Goal: Complete application form: Complete application form

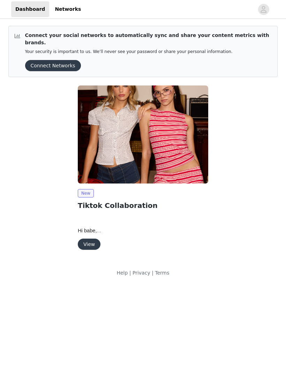
click at [93, 239] on button "View" at bounding box center [89, 244] width 23 height 11
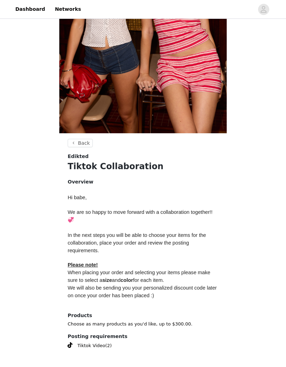
scroll to position [138, 0]
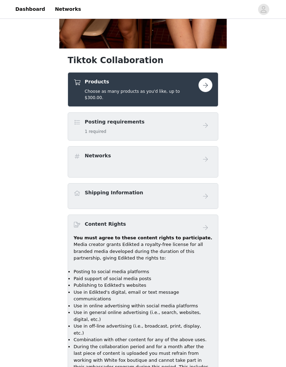
scroll to position [215, 0]
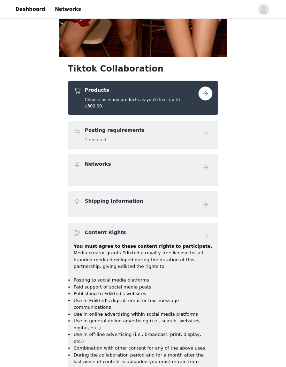
click at [205, 91] on button "button" at bounding box center [206, 94] width 14 height 14
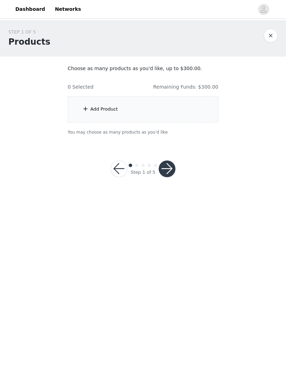
click at [126, 108] on div "Add Product" at bounding box center [143, 109] width 151 height 26
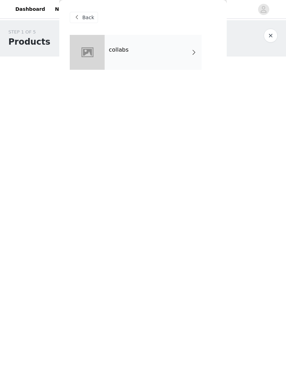
click at [184, 62] on div "collabs" at bounding box center [153, 52] width 97 height 35
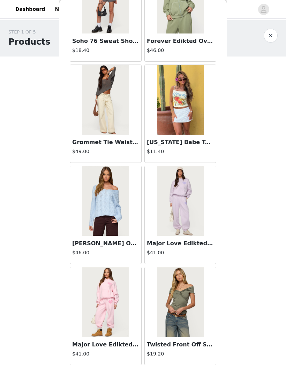
scroll to position [376, 0]
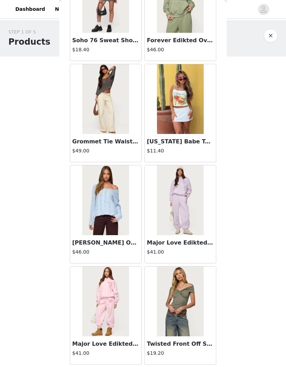
click at [128, 99] on img at bounding box center [105, 99] width 46 height 70
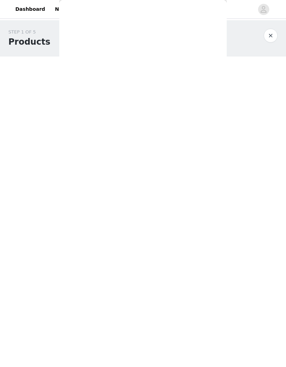
scroll to position [0, 0]
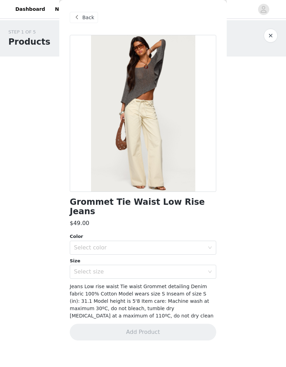
click at [166, 63] on div at bounding box center [143, 113] width 147 height 157
click at [92, 21] on span "Back" at bounding box center [88, 17] width 12 height 7
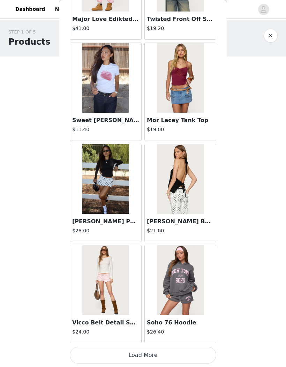
scroll to position [701, 0]
click at [126, 170] on img at bounding box center [105, 179] width 46 height 70
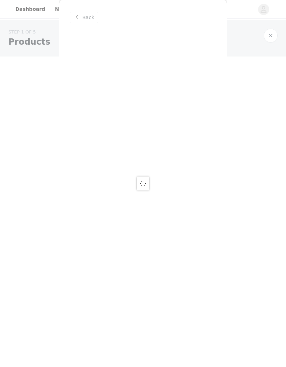
scroll to position [0, 0]
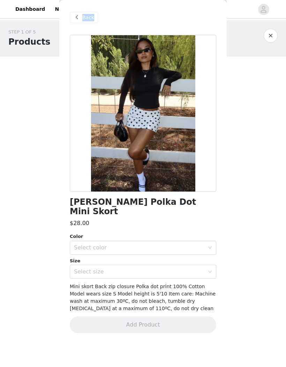
click at [80, 18] on span at bounding box center [77, 17] width 8 height 8
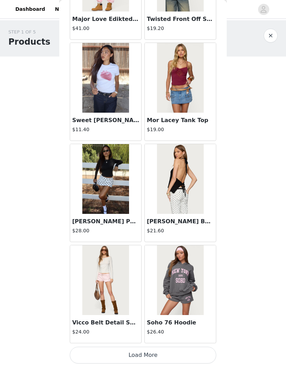
click at [172, 351] on button "Load More" at bounding box center [143, 355] width 147 height 17
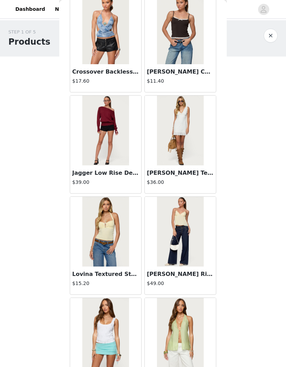
scroll to position [1154, 0]
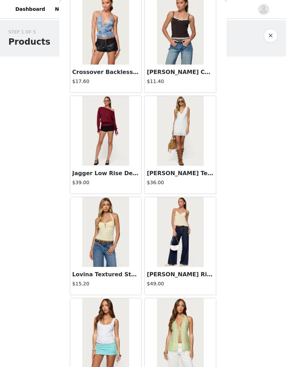
click at [178, 220] on img at bounding box center [180, 232] width 46 height 70
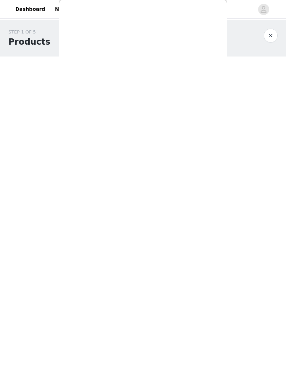
scroll to position [0, 0]
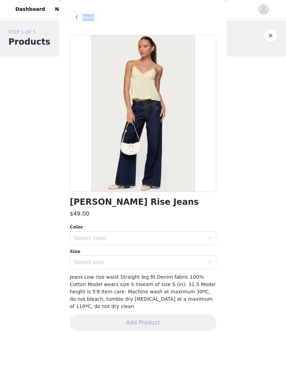
click at [199, 218] on div "$49.00" at bounding box center [143, 214] width 147 height 8
click at [179, 164] on div at bounding box center [143, 113] width 147 height 157
click at [94, 15] on div "Back" at bounding box center [84, 17] width 28 height 11
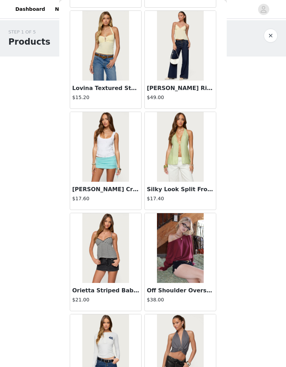
scroll to position [1384, 0]
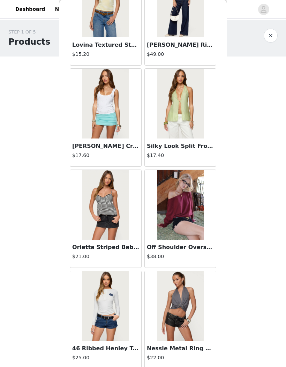
click at [188, 204] on img at bounding box center [180, 205] width 46 height 70
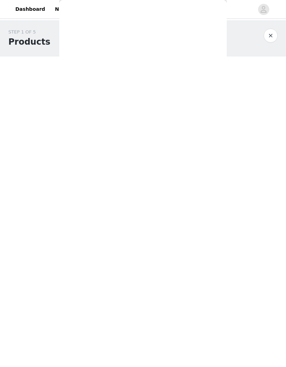
scroll to position [0, 0]
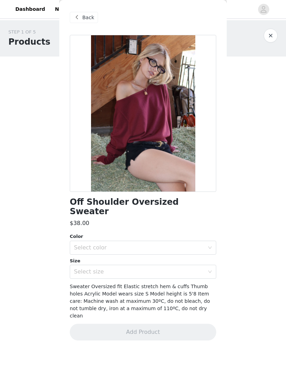
click at [95, 13] on div "Back" at bounding box center [84, 17] width 28 height 11
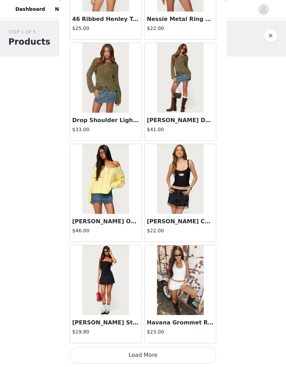
scroll to position [1713, 0]
click at [89, 350] on button "Load More" at bounding box center [143, 355] width 147 height 17
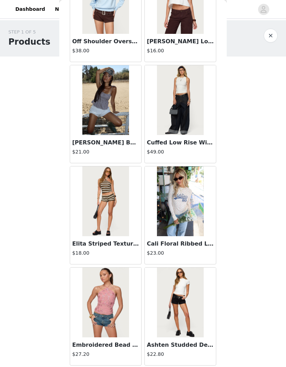
scroll to position [2433, 0]
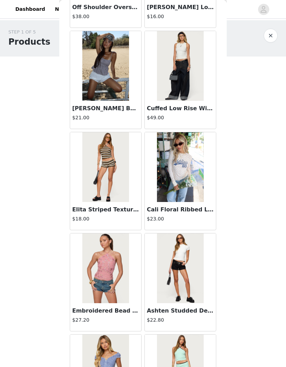
click at [186, 84] on img at bounding box center [180, 66] width 46 height 70
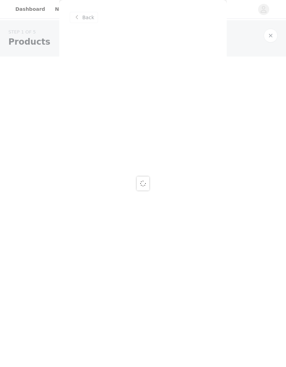
scroll to position [0, 0]
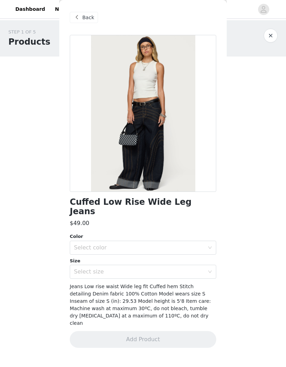
click at [165, 109] on div at bounding box center [143, 113] width 147 height 157
click at [171, 89] on div at bounding box center [143, 113] width 147 height 157
click at [91, 14] on span "Back" at bounding box center [88, 17] width 12 height 7
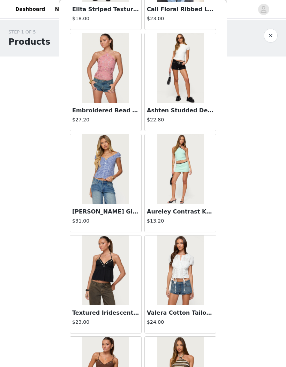
scroll to position [2677, 0]
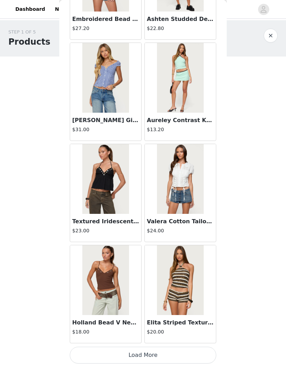
click at [169, 353] on button "Load More" at bounding box center [143, 355] width 147 height 17
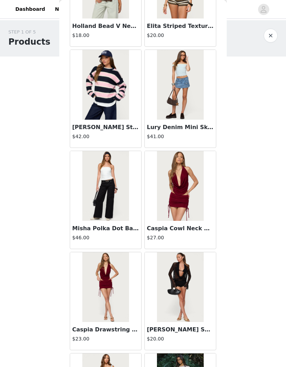
scroll to position [3022, 0]
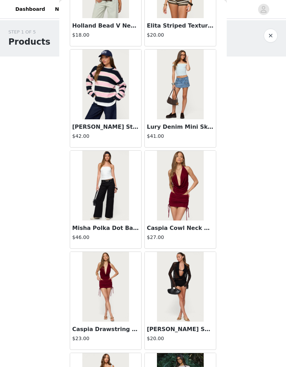
click at [127, 182] on img at bounding box center [105, 186] width 46 height 70
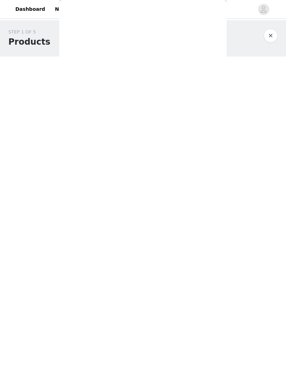
scroll to position [0, 0]
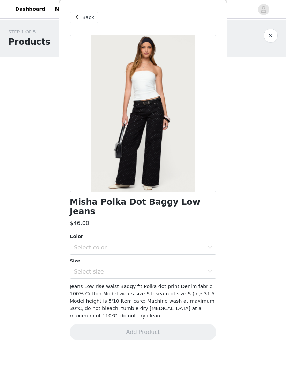
click at [91, 17] on span "Back" at bounding box center [88, 17] width 12 height 7
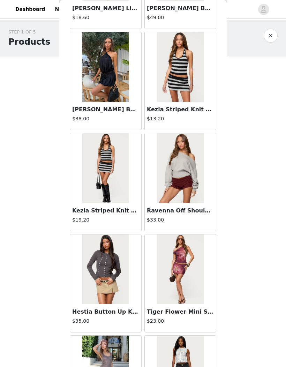
scroll to position [3504, 0]
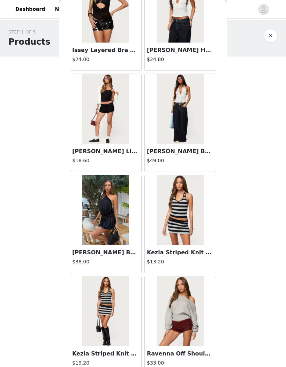
click at [181, 88] on img at bounding box center [180, 109] width 46 height 70
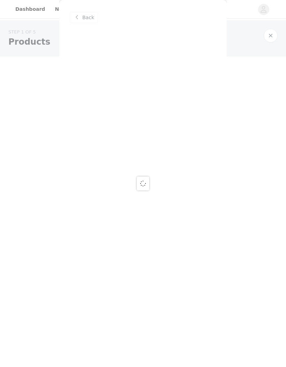
scroll to position [0, 0]
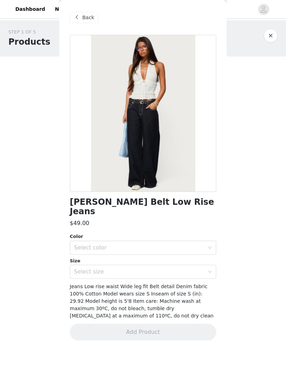
click at [175, 77] on div at bounding box center [143, 113] width 147 height 157
click at [91, 19] on span "Back" at bounding box center [88, 17] width 12 height 7
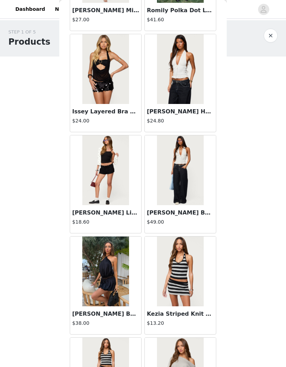
scroll to position [3441, 0]
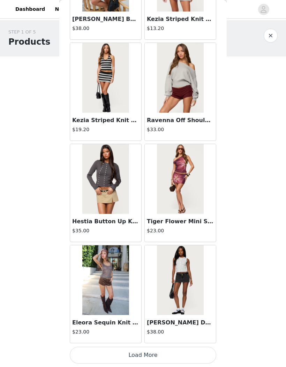
click at [120, 350] on button "Load More" at bounding box center [143, 355] width 147 height 17
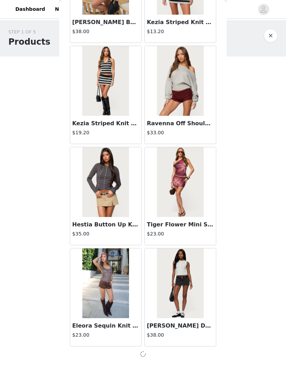
scroll to position [3734, 0]
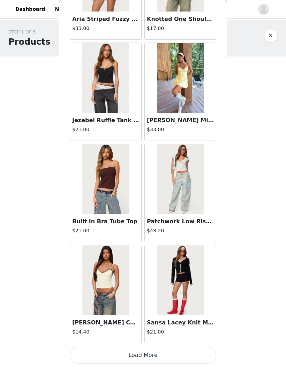
click at [180, 348] on button "Load More" at bounding box center [143, 355] width 147 height 17
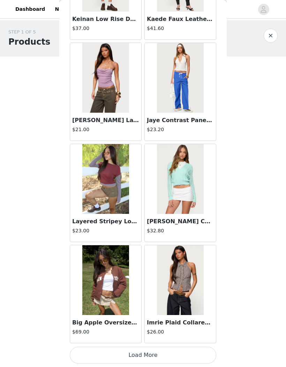
scroll to position [5762, 0]
click at [190, 352] on button "Load More" at bounding box center [143, 355] width 147 height 17
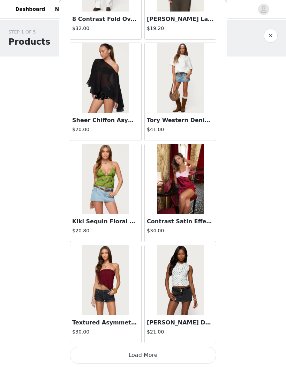
scroll to position [6774, 0]
click at [192, 353] on button "Load More" at bounding box center [143, 355] width 147 height 17
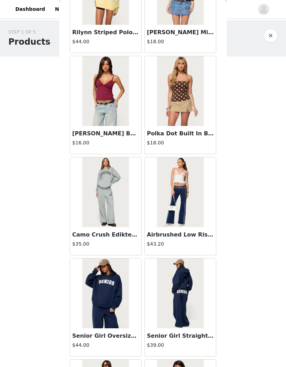
scroll to position [7368, 0]
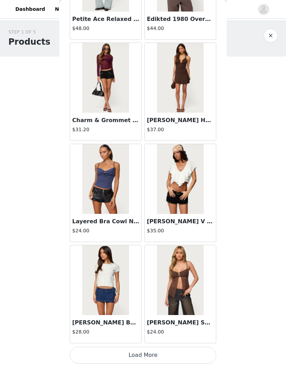
click at [194, 356] on button "Load More" at bounding box center [143, 355] width 147 height 17
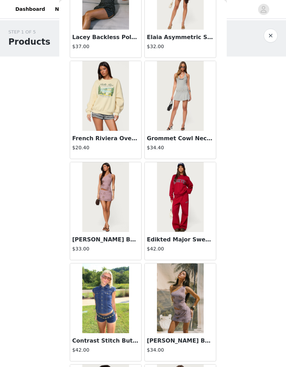
scroll to position [8784, 0]
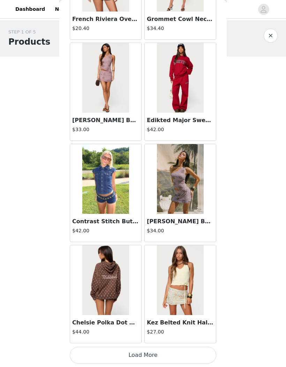
click at [173, 350] on button "Load More" at bounding box center [143, 355] width 147 height 17
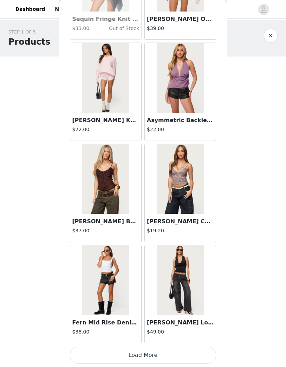
scroll to position [9811, 0]
click at [174, 354] on button "Load More" at bounding box center [143, 355] width 147 height 17
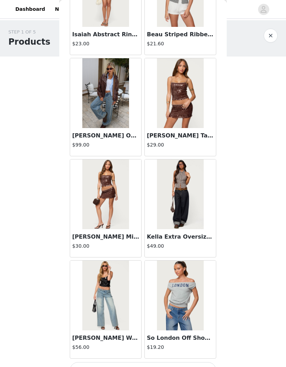
scroll to position [10809, 0]
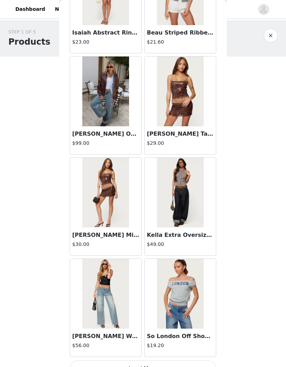
click at [193, 188] on img at bounding box center [180, 193] width 46 height 70
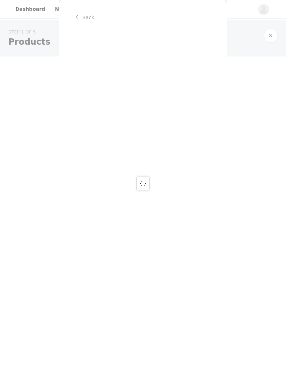
scroll to position [0, 0]
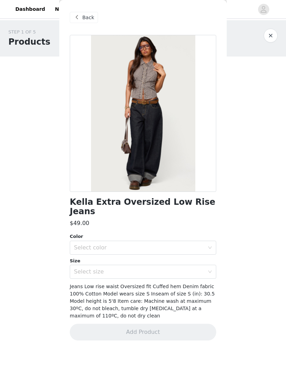
click at [158, 81] on div at bounding box center [143, 113] width 147 height 157
click at [166, 244] on div "Select color" at bounding box center [139, 247] width 131 height 7
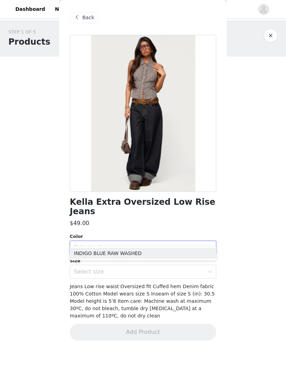
click at [144, 251] on li "INDIGO BLUE RAW WASHED" at bounding box center [143, 253] width 147 height 11
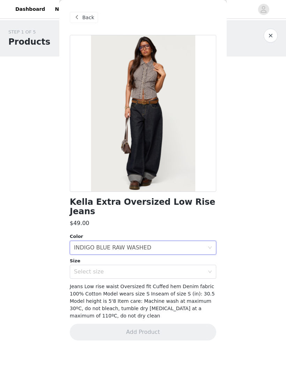
click at [202, 268] on div "Select size" at bounding box center [139, 271] width 131 height 7
click at [178, 218] on div "Kella Extra Oversized Low Rise Jeans $49.00 Color Select color INDIGO BLUE RAW …" at bounding box center [143, 192] width 147 height 314
click at [95, 268] on div "Select size" at bounding box center [139, 271] width 131 height 7
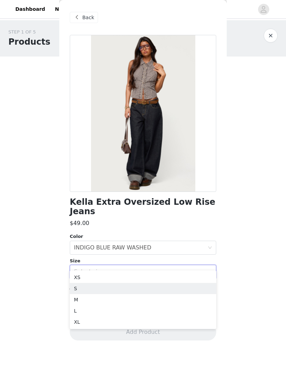
click at [75, 283] on li "S" at bounding box center [143, 288] width 147 height 11
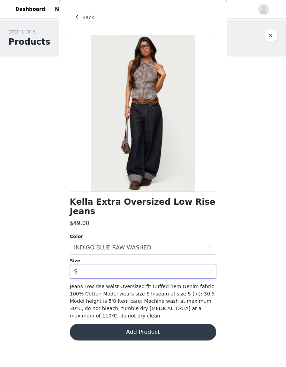
click at [85, 324] on button "Add Product" at bounding box center [143, 332] width 147 height 17
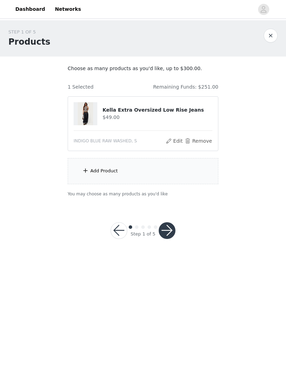
click at [88, 175] on span at bounding box center [85, 170] width 7 height 8
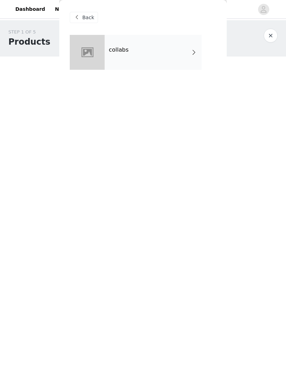
click at [144, 60] on div "collabs" at bounding box center [153, 52] width 97 height 35
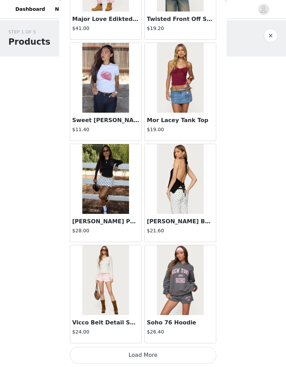
click at [107, 361] on button "Load More" at bounding box center [143, 355] width 147 height 17
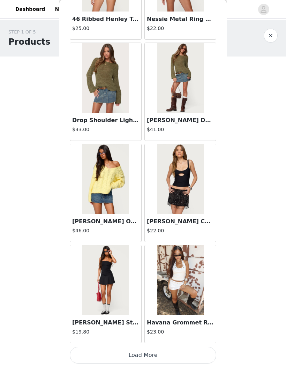
click at [91, 355] on button "Load More" at bounding box center [143, 355] width 147 height 17
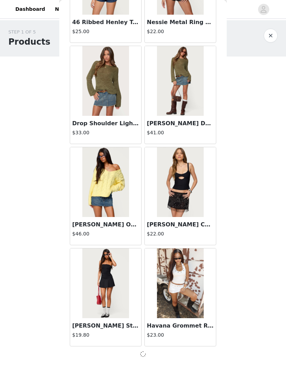
scroll to position [1710, 0]
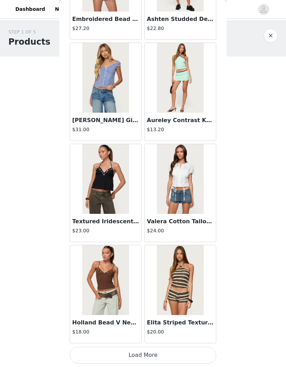
click at [106, 354] on button "Load More" at bounding box center [143, 355] width 147 height 17
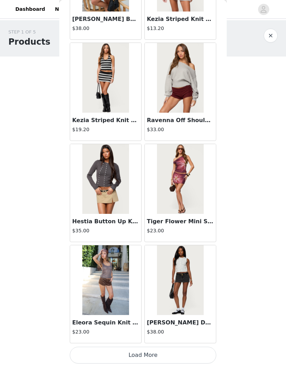
scroll to position [3737, 0]
click at [94, 353] on button "Load More" at bounding box center [143, 355] width 147 height 17
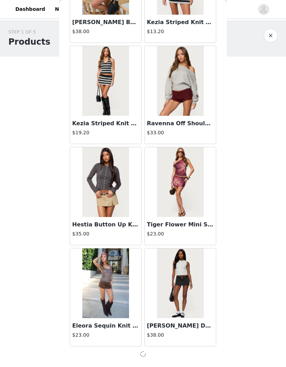
scroll to position [3734, 0]
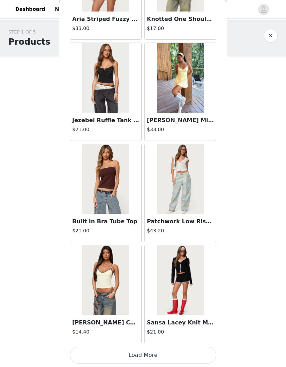
click at [116, 356] on button "Load More" at bounding box center [143, 355] width 147 height 17
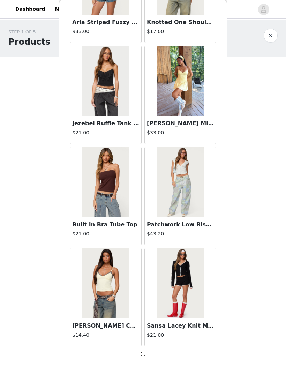
scroll to position [4746, 0]
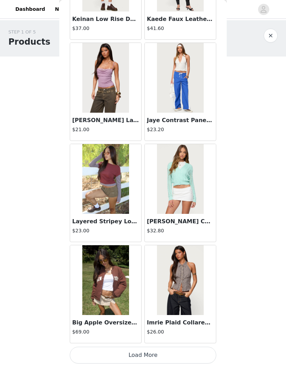
click at [102, 350] on button "Load More" at bounding box center [143, 355] width 147 height 17
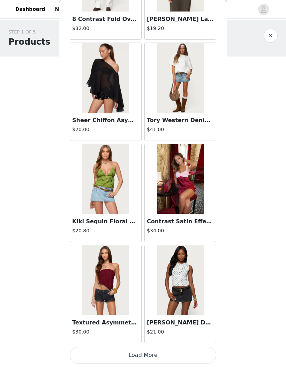
scroll to position [6774, 0]
click at [162, 350] on button "Load More" at bounding box center [143, 355] width 147 height 17
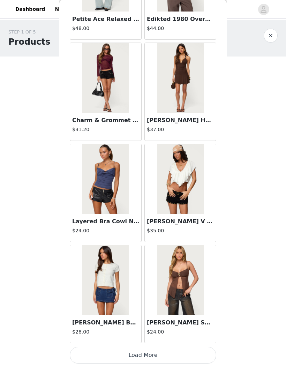
click at [161, 354] on button "Load More" at bounding box center [143, 355] width 147 height 17
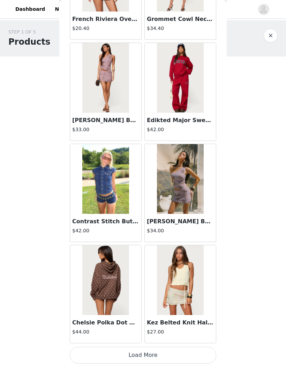
scroll to position [8798, 0]
click at [169, 351] on button "Load More" at bounding box center [143, 355] width 147 height 17
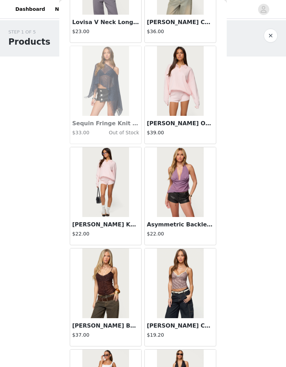
scroll to position [9707, 0]
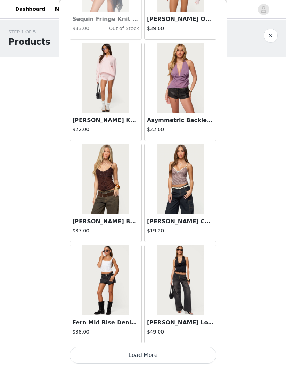
click at [89, 354] on button "Load More" at bounding box center [143, 355] width 147 height 17
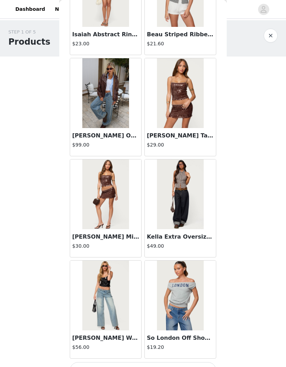
scroll to position [10808, 0]
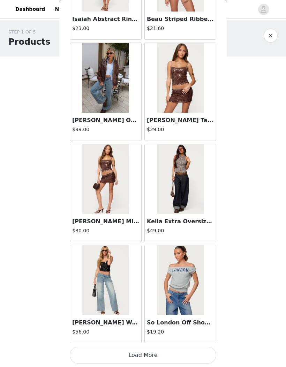
click at [169, 350] on button "Load More" at bounding box center [143, 355] width 147 height 17
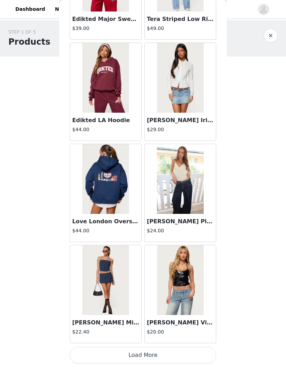
scroll to position [11835, 0]
click at [167, 355] on button "Load More" at bounding box center [143, 355] width 147 height 17
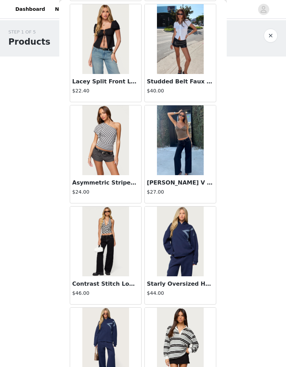
scroll to position [12672, 0]
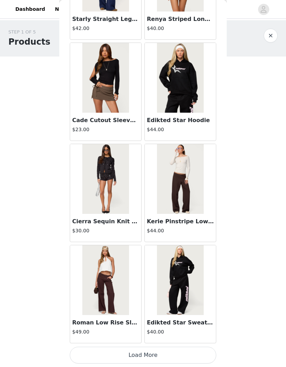
click at [187, 351] on button "Load More" at bounding box center [143, 355] width 147 height 17
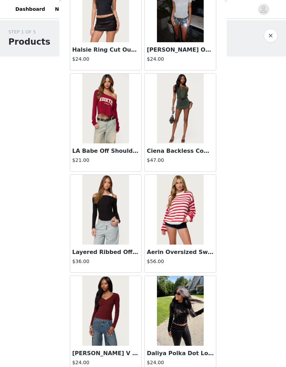
scroll to position [13627, 0]
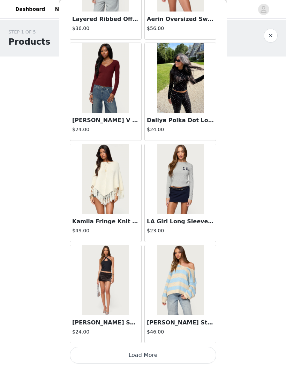
click at [187, 350] on button "Load More" at bounding box center [143, 355] width 147 height 17
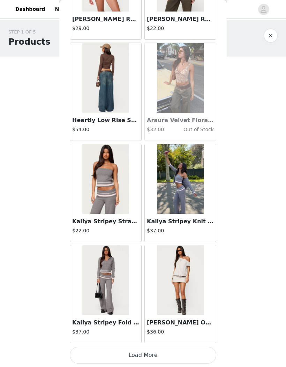
scroll to position [14872, 0]
click at [185, 350] on button "Load More" at bounding box center [143, 355] width 147 height 17
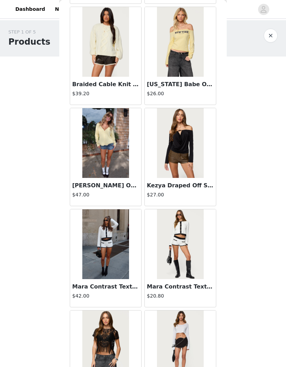
scroll to position [15831, 0]
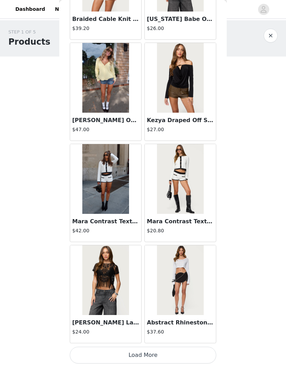
click at [167, 349] on button "Load More" at bounding box center [143, 355] width 147 height 17
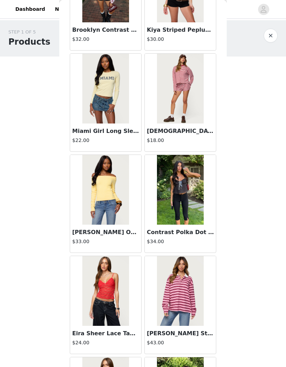
scroll to position [16564, 0]
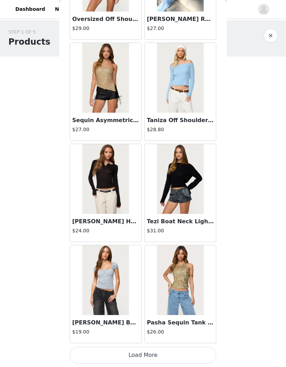
click at [173, 353] on button "Load More" at bounding box center [143, 355] width 147 height 17
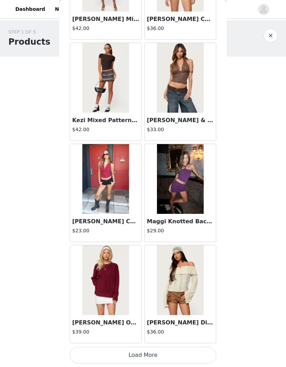
scroll to position [17908, 0]
click at [162, 354] on button "Load More" at bounding box center [143, 355] width 147 height 17
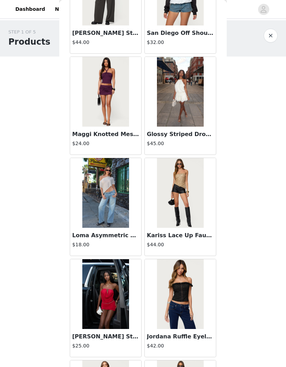
scroll to position [18704, 0]
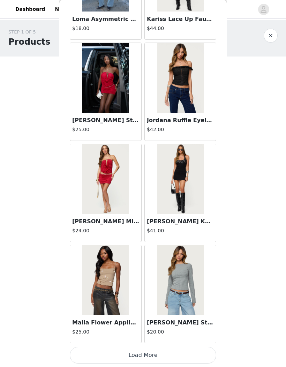
click at [100, 355] on button "Load More" at bounding box center [143, 355] width 147 height 17
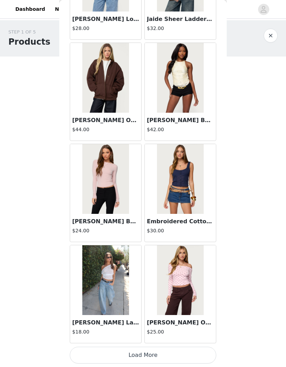
scroll to position [19933, 0]
click at [156, 354] on button "Load More" at bounding box center [143, 355] width 147 height 17
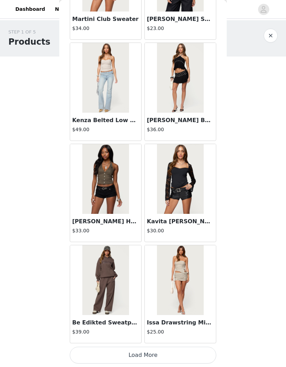
scroll to position [20945, 0]
click at [179, 351] on button "Load More" at bounding box center [143, 355] width 147 height 17
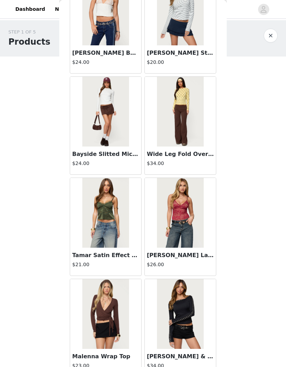
scroll to position [21524, 0]
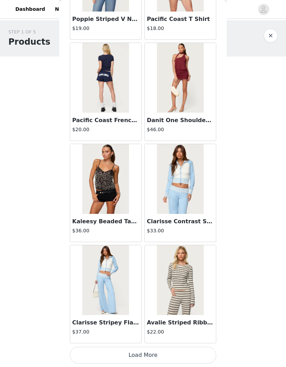
click at [189, 350] on button "Load More" at bounding box center [143, 355] width 147 height 17
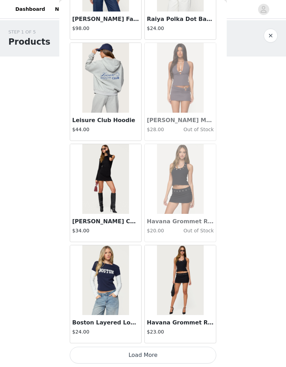
scroll to position [22969, 0]
click at [184, 348] on button "Load More" at bounding box center [143, 355] width 147 height 17
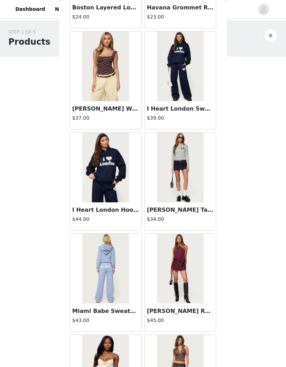
scroll to position [23285, 0]
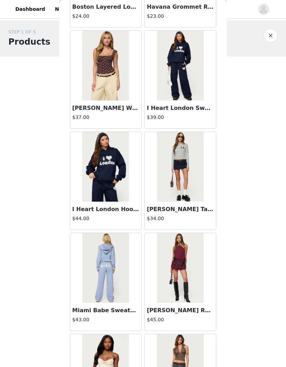
click at [128, 108] on h3 "[PERSON_NAME] Wide Strap Mesh Corset" at bounding box center [105, 108] width 67 height 8
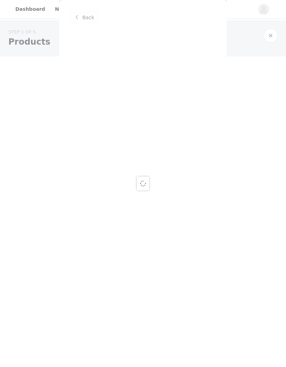
scroll to position [0, 0]
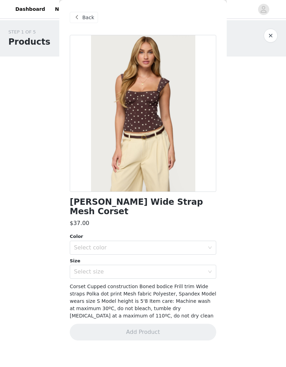
click at [150, 244] on div "Select color" at bounding box center [139, 247] width 131 height 7
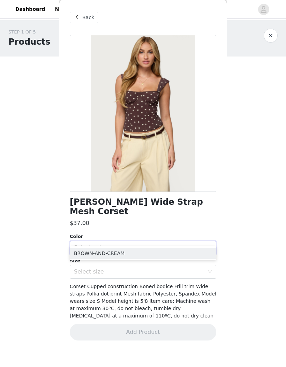
click at [146, 255] on li "BROWN-AND-CREAM" at bounding box center [143, 253] width 147 height 11
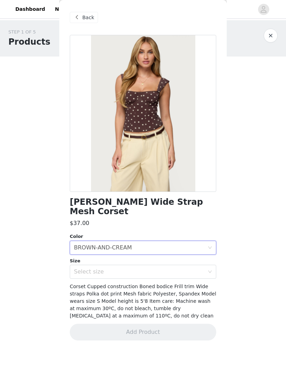
click at [142, 268] on div "Select size" at bounding box center [139, 271] width 131 height 7
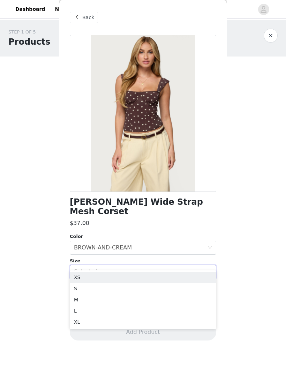
click at [156, 268] on div "Select size" at bounding box center [139, 271] width 131 height 7
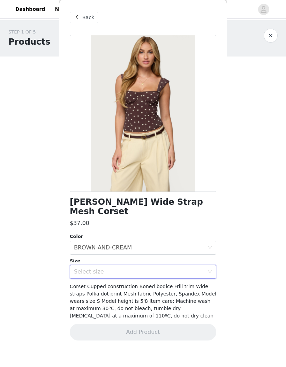
click at [150, 268] on div "Select size" at bounding box center [139, 271] width 131 height 7
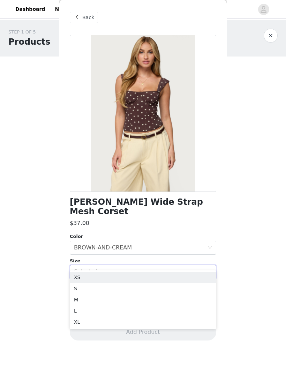
click at [138, 288] on li "S" at bounding box center [143, 288] width 147 height 11
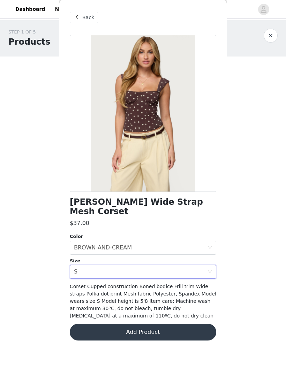
click at [166, 324] on button "Add Product" at bounding box center [143, 332] width 147 height 17
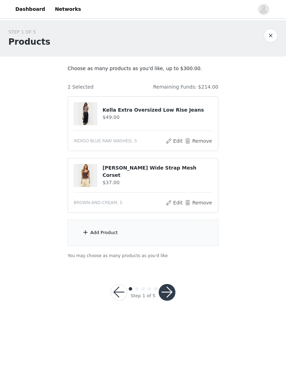
click at [162, 235] on div "Add Product" at bounding box center [143, 233] width 151 height 26
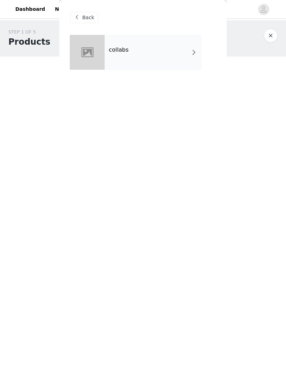
click at [91, 16] on span "Back" at bounding box center [88, 17] width 12 height 7
click at [91, 19] on span "Back" at bounding box center [88, 17] width 12 height 7
click at [81, 19] on span at bounding box center [77, 17] width 8 height 8
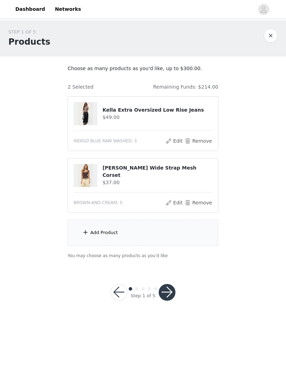
click at [124, 232] on div "Add Product" at bounding box center [143, 233] width 151 height 26
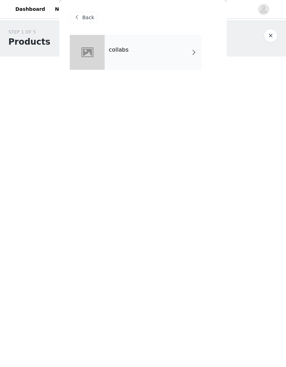
click at [170, 65] on div "collabs" at bounding box center [153, 52] width 97 height 35
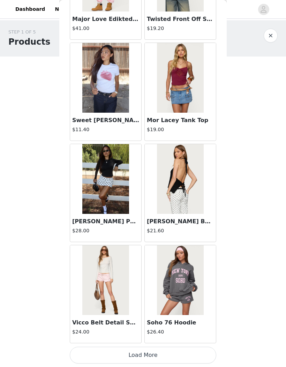
scroll to position [701, 0]
click at [169, 353] on button "Load More" at bounding box center [143, 355] width 147 height 17
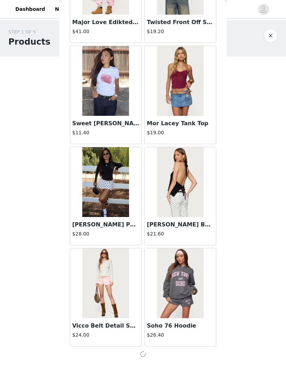
scroll to position [698, 0]
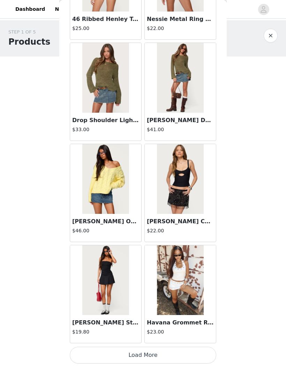
click at [186, 347] on button "Load More" at bounding box center [143, 355] width 147 height 17
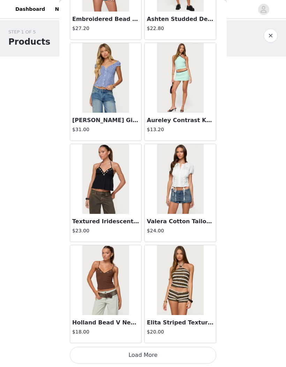
click at [176, 351] on button "Load More" at bounding box center [143, 355] width 147 height 17
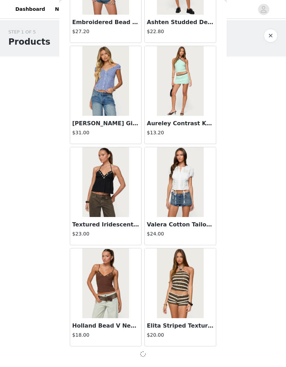
scroll to position [2722, 0]
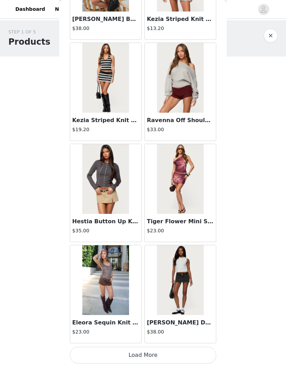
click at [191, 348] on button "Load More" at bounding box center [143, 355] width 147 height 17
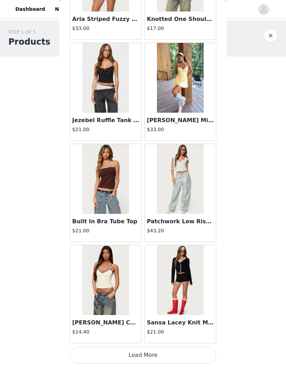
scroll to position [4750, 0]
click at [191, 351] on button "Load More" at bounding box center [143, 355] width 147 height 17
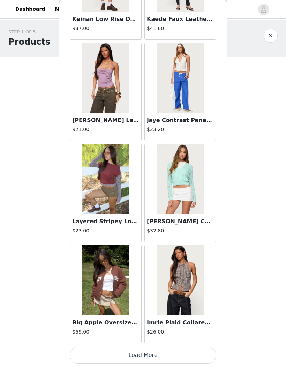
scroll to position [5762, 0]
click at [186, 327] on div "Imrie Plaid Collared Halter Top $26.00" at bounding box center [180, 329] width 71 height 28
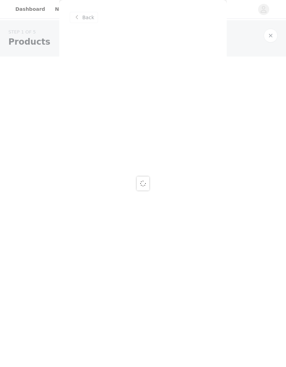
scroll to position [0, 0]
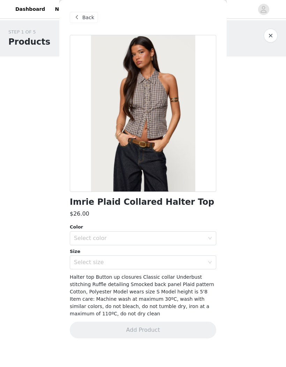
click at [91, 19] on span "Back" at bounding box center [88, 17] width 12 height 7
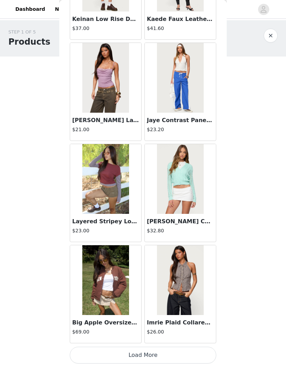
scroll to position [5762, 0]
click at [179, 357] on button "Load More" at bounding box center [143, 355] width 147 height 17
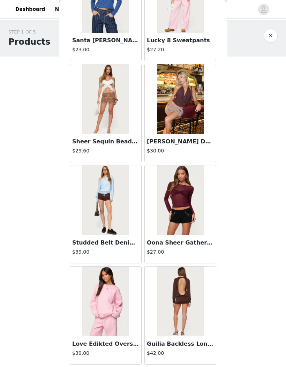
scroll to position [6347, 0]
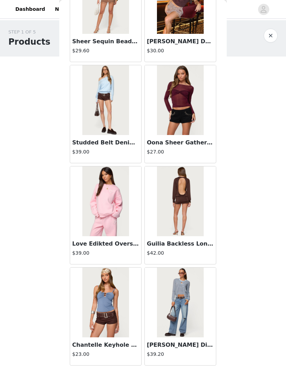
click at [190, 226] on img at bounding box center [180, 201] width 46 height 70
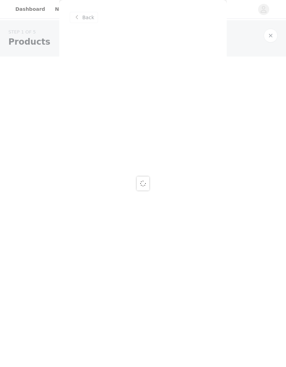
scroll to position [0, 0]
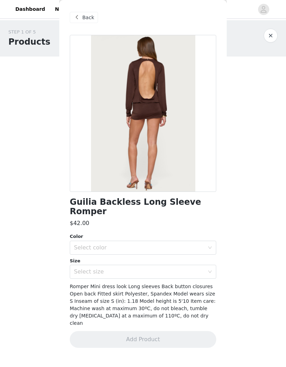
click at [83, 20] on span "Back" at bounding box center [88, 17] width 12 height 7
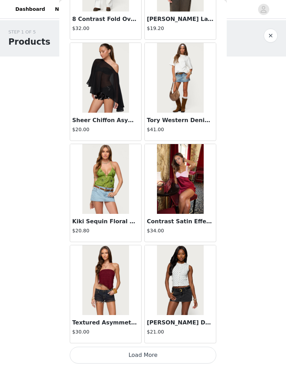
scroll to position [6774, 0]
click at [170, 353] on button "Load More" at bounding box center [143, 355] width 147 height 17
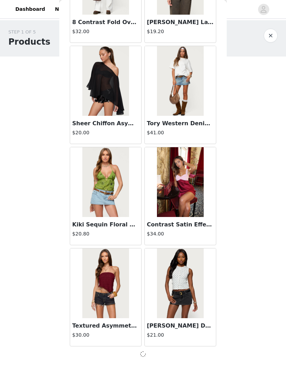
scroll to position [6771, 0]
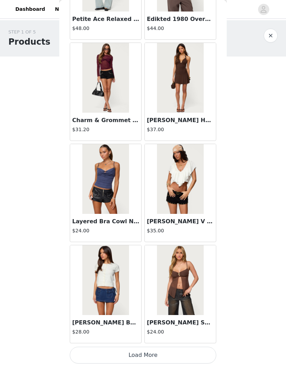
click at [172, 349] on button "Load More" at bounding box center [143, 355] width 147 height 17
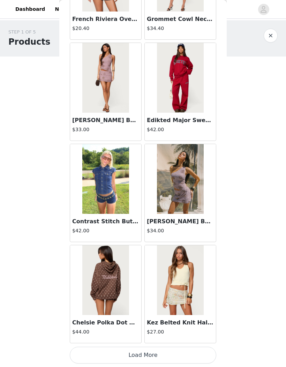
click at [164, 355] on button "Load More" at bounding box center [143, 355] width 147 height 17
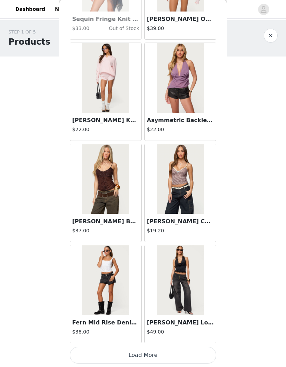
scroll to position [9811, 0]
click at [167, 349] on button "Load More" at bounding box center [143, 355] width 147 height 17
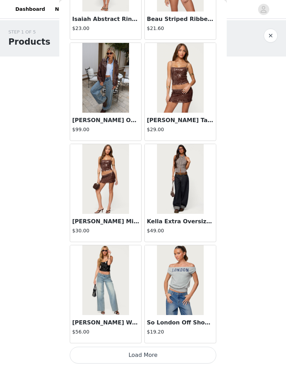
click at [165, 351] on button "Load More" at bounding box center [143, 355] width 147 height 17
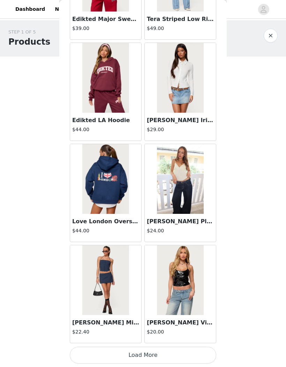
scroll to position [11835, 0]
click at [161, 355] on button "Load More" at bounding box center [143, 355] width 147 height 17
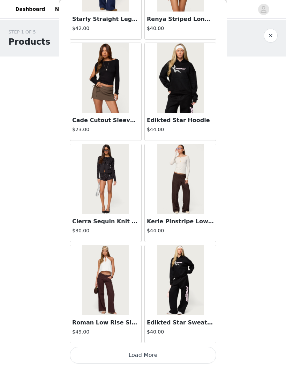
scroll to position [12847, 0]
click at [168, 351] on button "Load More" at bounding box center [143, 355] width 147 height 17
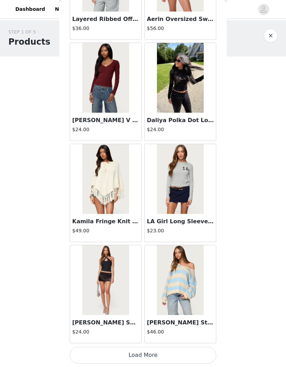
scroll to position [13859, 0]
click at [187, 354] on button "Load More" at bounding box center [143, 355] width 147 height 17
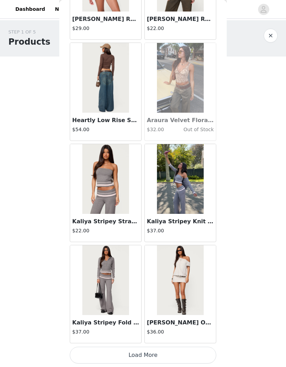
scroll to position [14872, 0]
click at [161, 355] on button "Load More" at bounding box center [143, 355] width 147 height 17
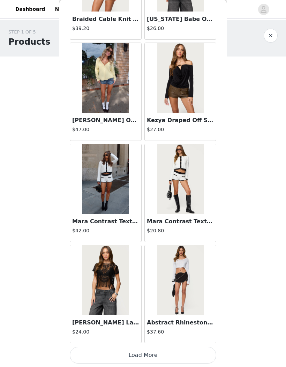
scroll to position [15884, 0]
click at [140, 353] on button "Load More" at bounding box center [143, 355] width 147 height 17
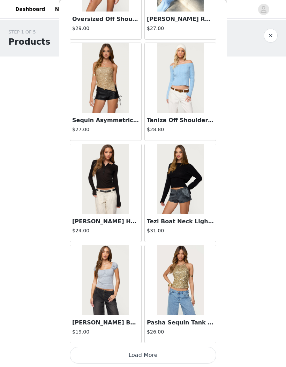
scroll to position [16896, 0]
click at [178, 352] on button "Load More" at bounding box center [143, 355] width 147 height 17
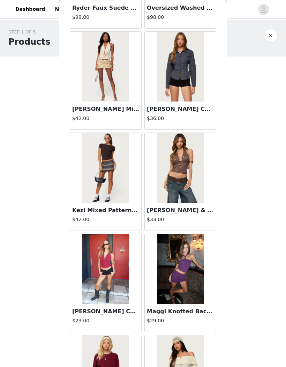
scroll to position [17819, 0]
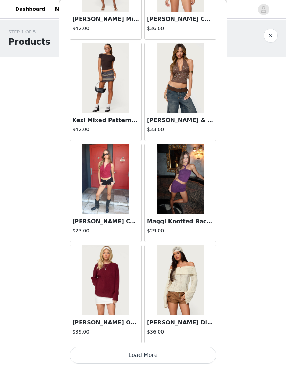
click at [165, 354] on button "Load More" at bounding box center [143, 355] width 147 height 17
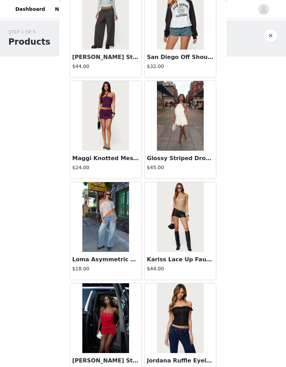
scroll to position [18680, 0]
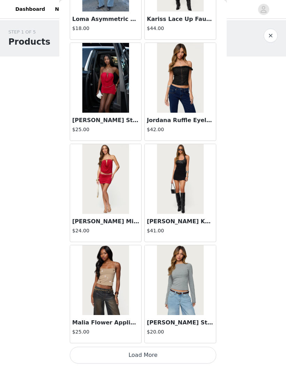
click at [171, 355] on button "Load More" at bounding box center [143, 355] width 147 height 17
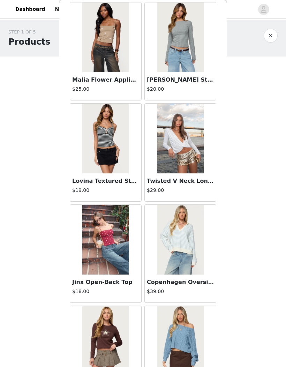
scroll to position [19166, 0]
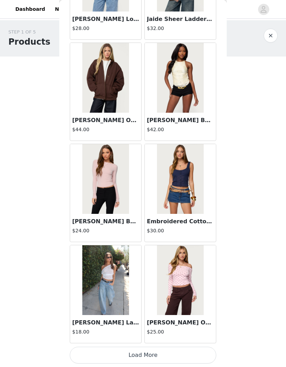
click at [109, 354] on button "Load More" at bounding box center [143, 355] width 147 height 17
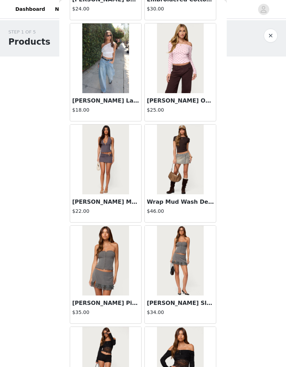
scroll to position [20404, 0]
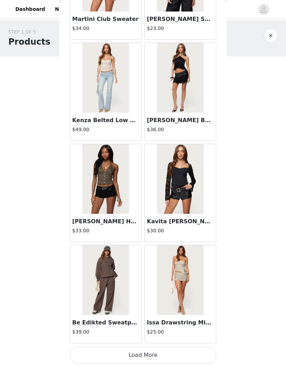
click at [184, 349] on button "Load More" at bounding box center [143, 355] width 147 height 17
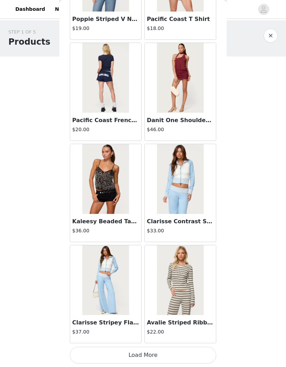
scroll to position [21957, 0]
click at [170, 351] on button "Load More" at bounding box center [143, 355] width 147 height 17
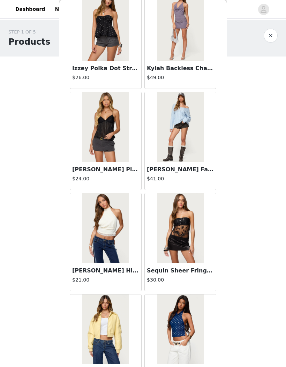
scroll to position [22616, 0]
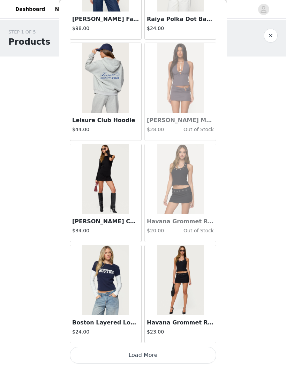
click at [140, 351] on button "Load More" at bounding box center [143, 355] width 147 height 17
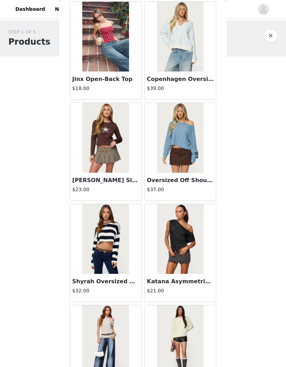
scroll to position [19366, 0]
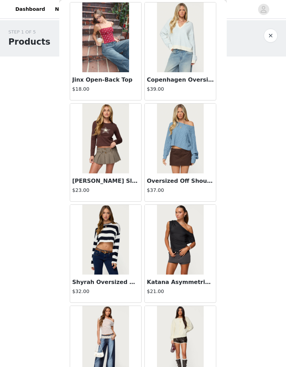
click at [188, 249] on img at bounding box center [180, 240] width 46 height 70
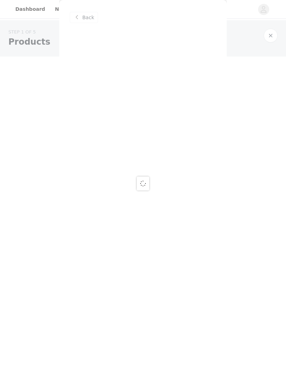
scroll to position [0, 0]
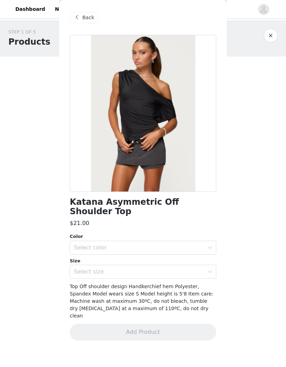
click at [89, 13] on div "Back" at bounding box center [84, 17] width 28 height 11
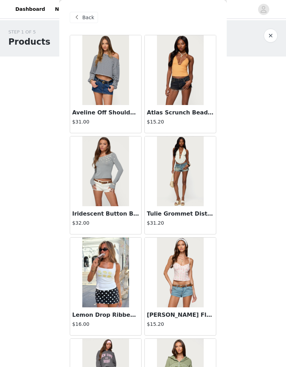
click at [125, 105] on img at bounding box center [105, 70] width 46 height 70
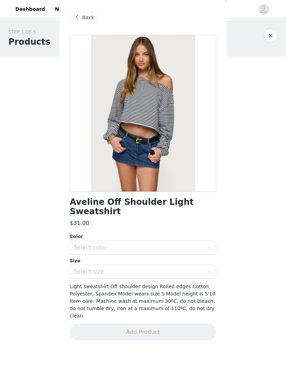
click at [84, 21] on div "Back" at bounding box center [84, 17] width 28 height 11
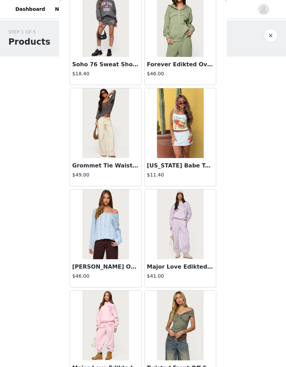
scroll to position [402, 0]
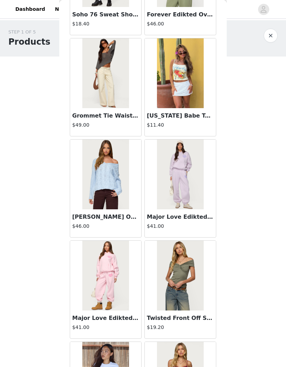
click at [124, 91] on img at bounding box center [105, 73] width 46 height 70
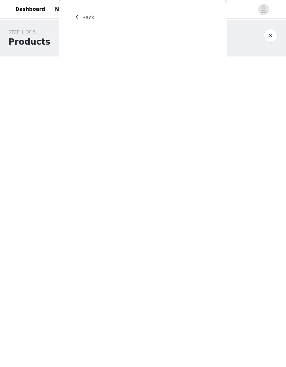
scroll to position [0, 0]
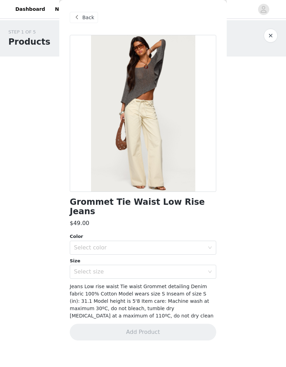
click at [91, 18] on span "Back" at bounding box center [88, 17] width 12 height 7
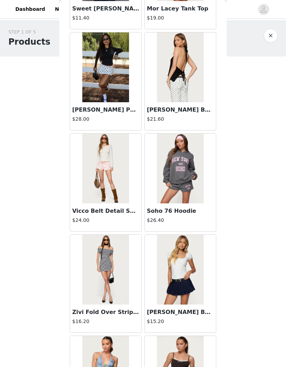
scroll to position [822, 0]
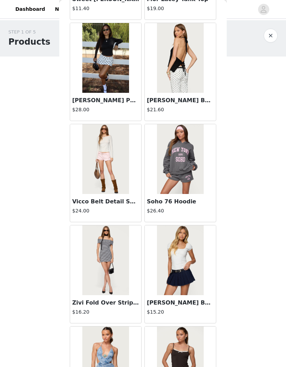
click at [121, 90] on img at bounding box center [105, 58] width 46 height 70
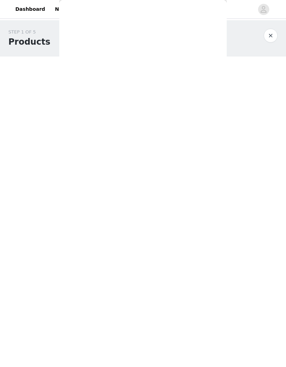
scroll to position [0, 0]
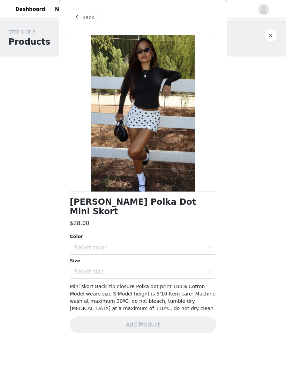
click at [119, 244] on div "Select color" at bounding box center [139, 247] width 131 height 7
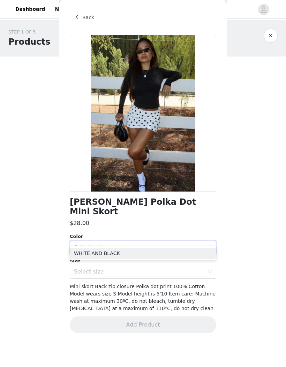
click at [128, 255] on li "WHITE AND BLACK" at bounding box center [143, 253] width 147 height 11
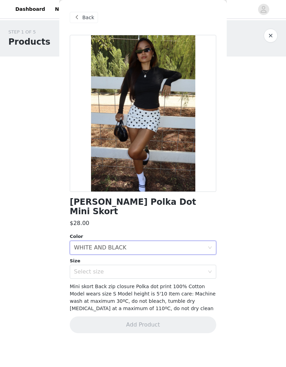
click at [198, 268] on div "Select size" at bounding box center [139, 271] width 131 height 7
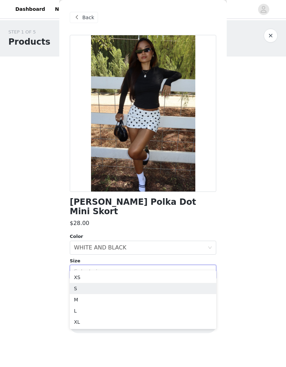
click at [113, 289] on li "S" at bounding box center [143, 288] width 147 height 11
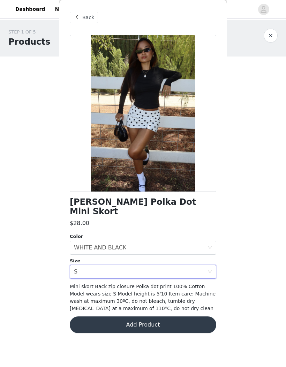
click at [172, 317] on button "Add Product" at bounding box center [143, 325] width 147 height 17
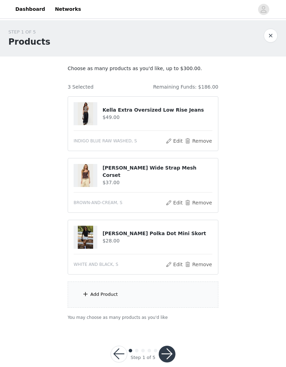
click at [169, 289] on div "Add Product" at bounding box center [143, 295] width 151 height 26
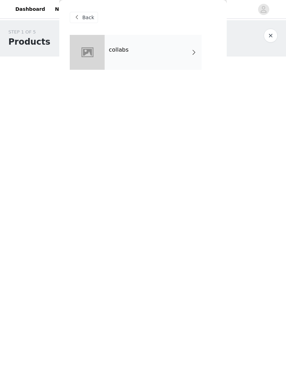
click at [182, 47] on div "collabs" at bounding box center [153, 52] width 97 height 35
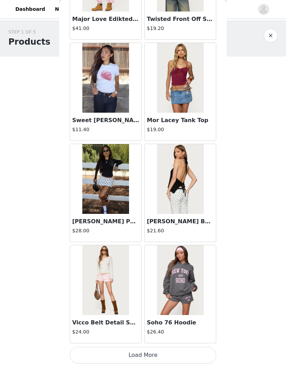
scroll to position [701, 0]
click at [163, 352] on button "Load More" at bounding box center [143, 355] width 147 height 17
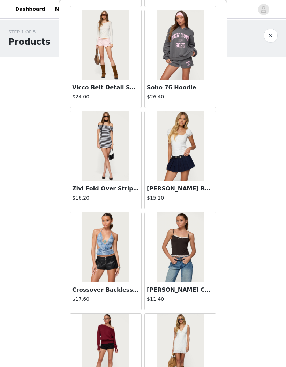
scroll to position [938, 0]
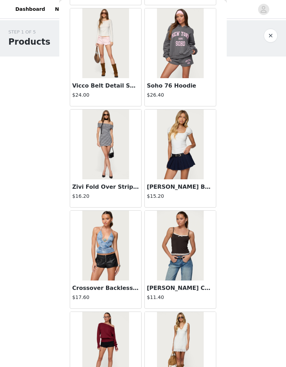
click at [186, 136] on img at bounding box center [180, 145] width 46 height 70
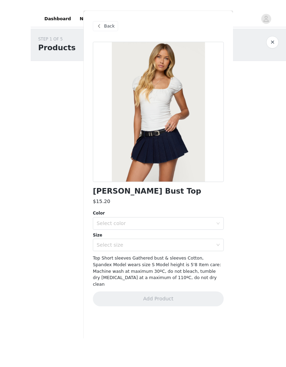
scroll to position [3, 0]
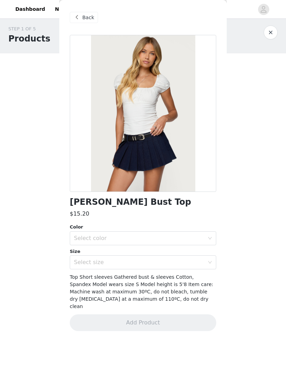
click at [179, 237] on div "Select color" at bounding box center [139, 238] width 131 height 7
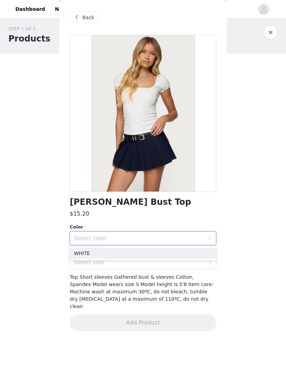
click at [142, 252] on li "WHITE" at bounding box center [143, 253] width 147 height 11
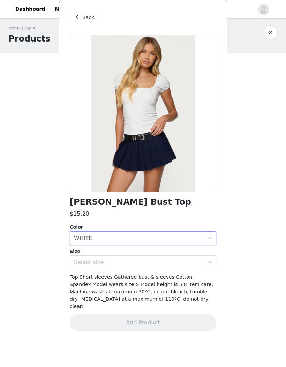
click at [142, 263] on div "Select size" at bounding box center [139, 262] width 131 height 7
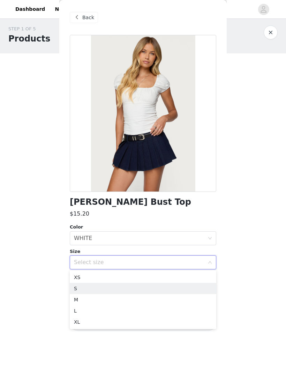
click at [116, 286] on li "S" at bounding box center [143, 288] width 147 height 11
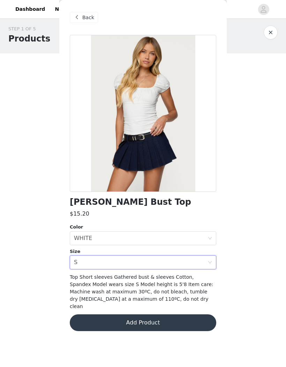
click at [168, 314] on button "Add Product" at bounding box center [143, 322] width 147 height 17
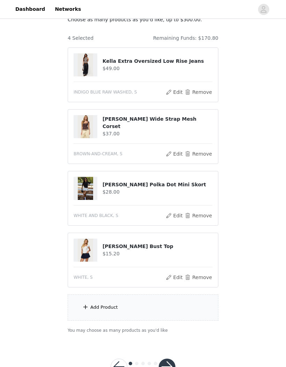
scroll to position [48, 0]
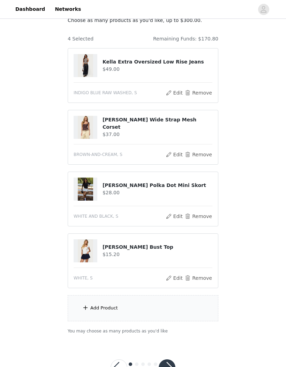
click at [116, 311] on div "Add Product" at bounding box center [104, 308] width 28 height 7
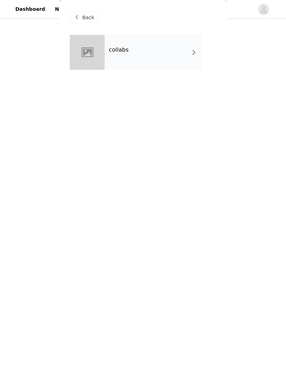
scroll to position [48, 0]
click at [131, 51] on div "collabs" at bounding box center [153, 52] width 97 height 35
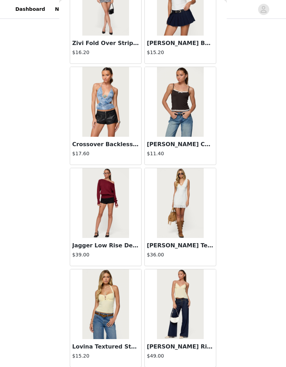
scroll to position [1083, 0]
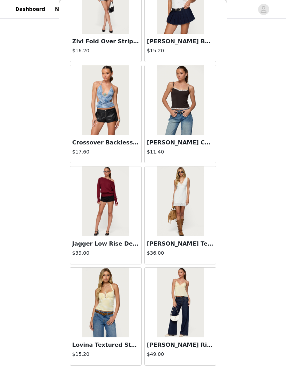
click at [117, 210] on img at bounding box center [105, 201] width 46 height 70
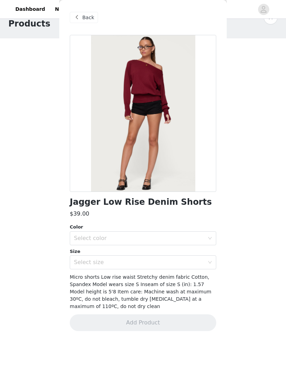
scroll to position [2, 0]
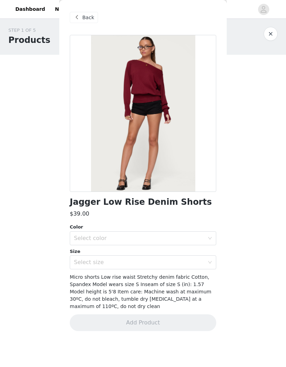
click at [90, 16] on span "Back" at bounding box center [88, 17] width 12 height 7
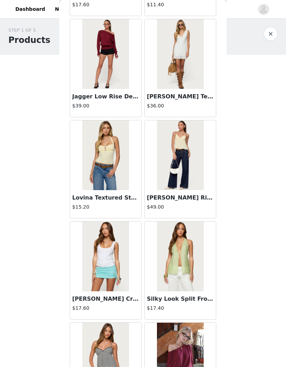
scroll to position [1172, 0]
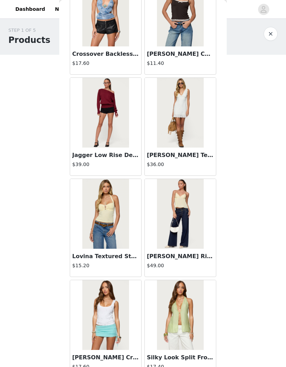
click at [177, 248] on img at bounding box center [180, 214] width 46 height 70
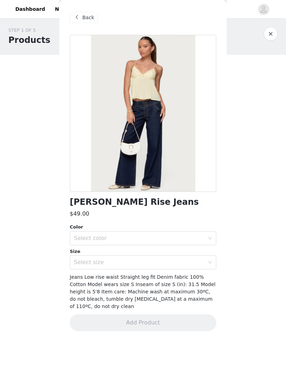
scroll to position [7, 0]
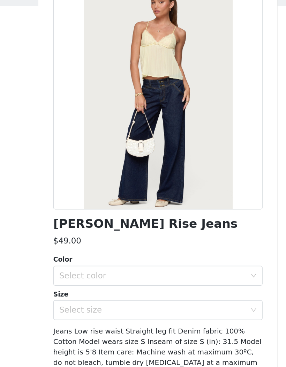
click at [114, 235] on div "Select color" at bounding box center [139, 238] width 131 height 7
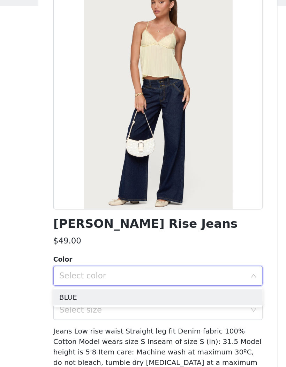
click at [123, 232] on div "Select color" at bounding box center [141, 238] width 134 height 13
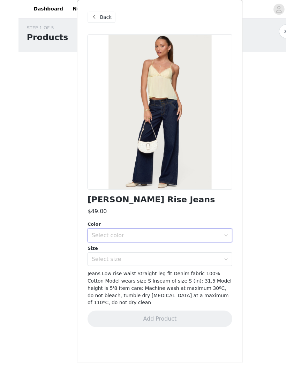
scroll to position [21, 0]
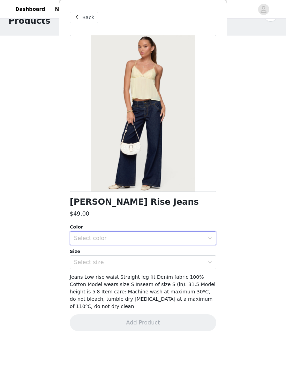
click at [86, 20] on span "Back" at bounding box center [88, 17] width 12 height 7
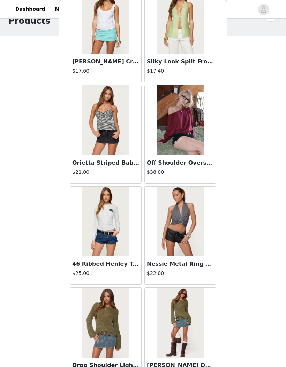
scroll to position [1469, 0]
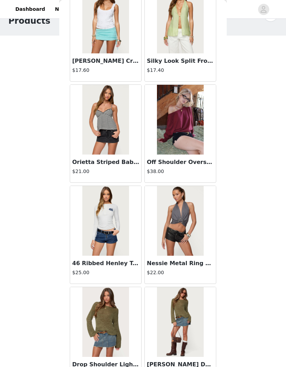
click at [192, 162] on h3 "Off Shoulder Oversized Sweater" at bounding box center [180, 162] width 67 height 8
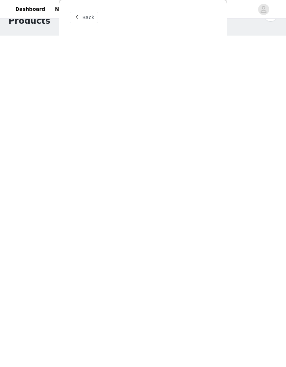
scroll to position [0, 0]
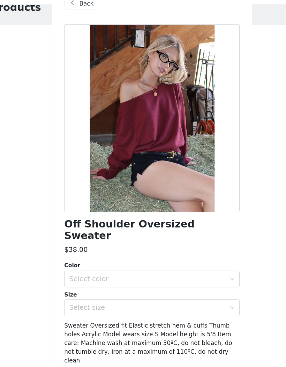
click at [136, 244] on div "Select color" at bounding box center [139, 247] width 131 height 7
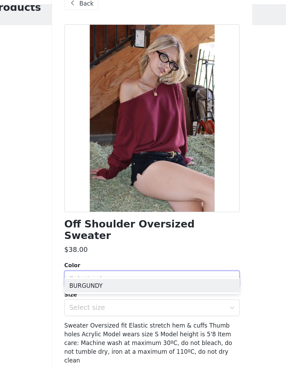
click at [115, 248] on li "BURGUNDY" at bounding box center [143, 253] width 147 height 11
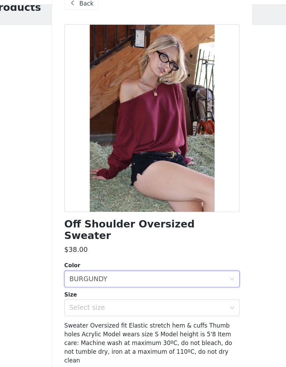
click at [119, 268] on div "Select size" at bounding box center [139, 271] width 131 height 7
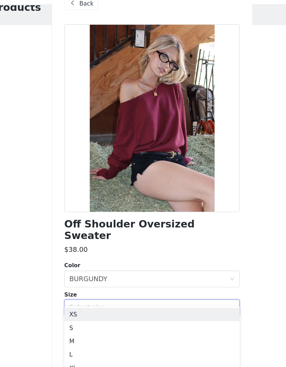
click at [111, 272] on li "XS" at bounding box center [143, 277] width 147 height 11
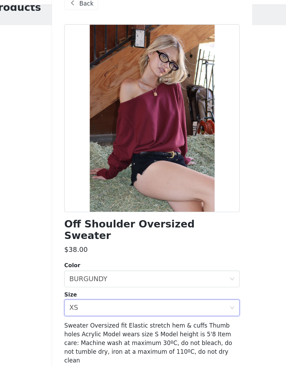
click at [152, 324] on button "Add Product" at bounding box center [143, 332] width 147 height 17
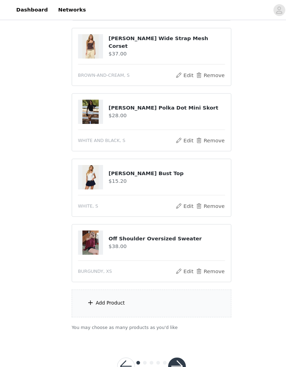
scroll to position [132, 0]
click at [119, 290] on div "Add Product" at bounding box center [143, 287] width 151 height 26
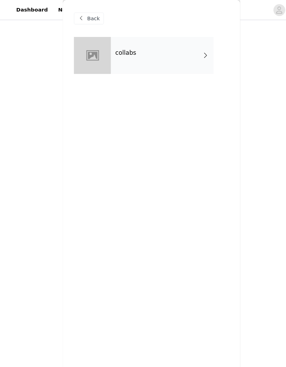
click at [177, 59] on div "collabs" at bounding box center [153, 52] width 97 height 35
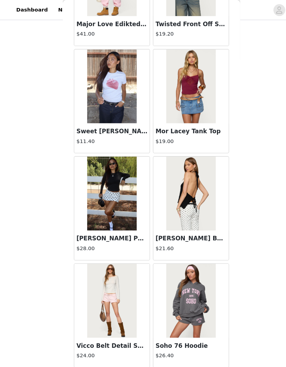
click at [160, 356] on button "Load More" at bounding box center [143, 359] width 147 height 17
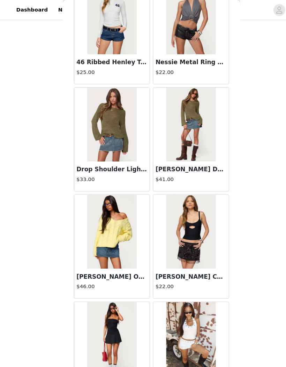
scroll to position [1676, 0]
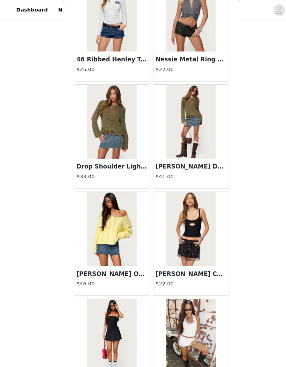
click at [111, 115] on img at bounding box center [105, 115] width 46 height 70
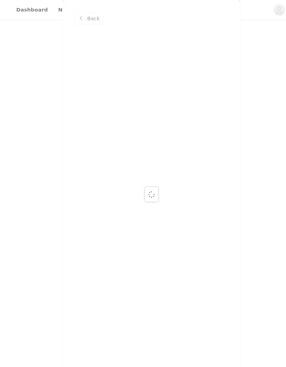
scroll to position [0, 0]
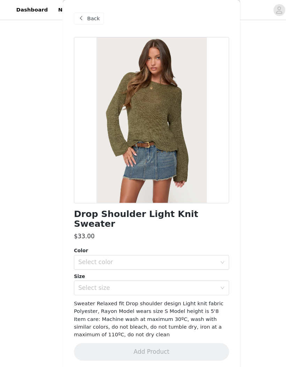
click at [86, 20] on span "Back" at bounding box center [88, 17] width 12 height 7
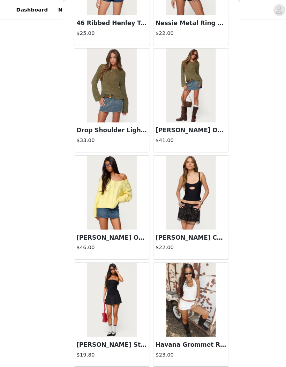
scroll to position [1709, 0]
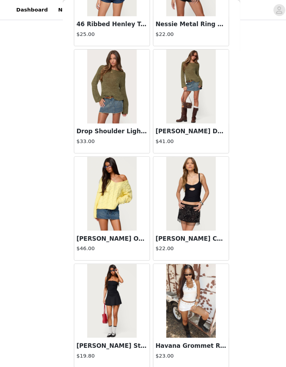
click at [109, 181] on img at bounding box center [105, 183] width 46 height 70
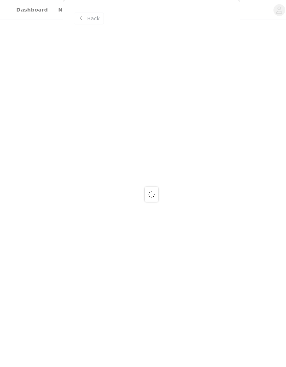
scroll to position [0, 0]
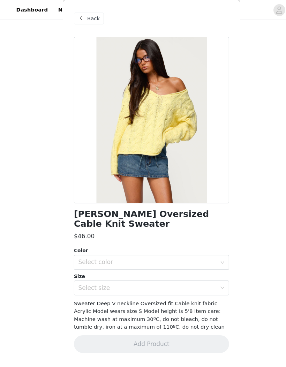
click at [89, 20] on span "Back" at bounding box center [88, 17] width 12 height 7
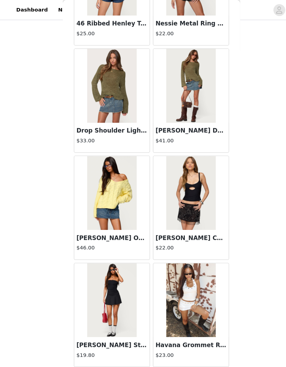
scroll to position [1709, 0]
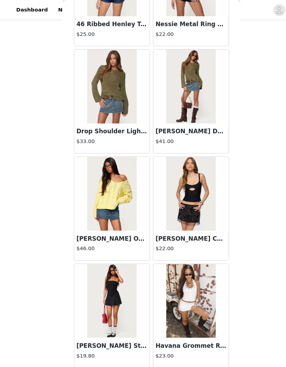
click at [158, 357] on button "Load More" at bounding box center [143, 359] width 147 height 17
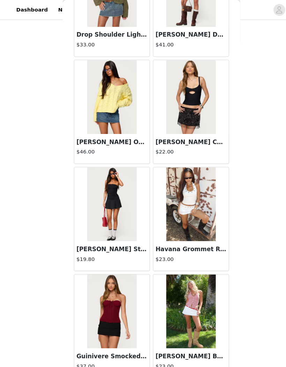
scroll to position [1802, 0]
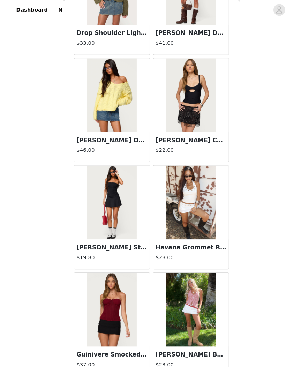
click at [184, 279] on img at bounding box center [180, 293] width 46 height 70
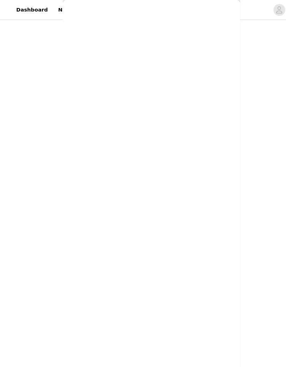
scroll to position [0, 0]
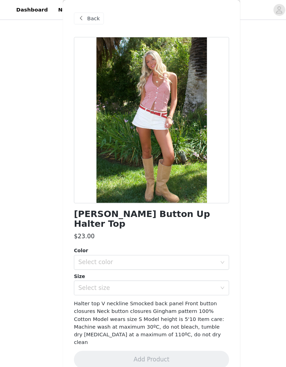
click at [85, 21] on span "Back" at bounding box center [88, 17] width 12 height 7
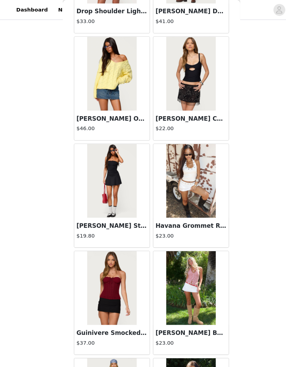
scroll to position [1818, 0]
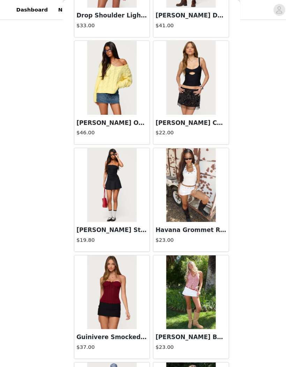
click at [116, 102] on img at bounding box center [105, 74] width 46 height 70
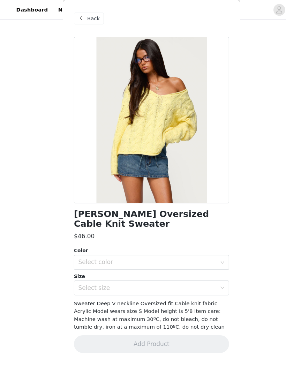
scroll to position [0, 0]
click at [155, 244] on div "Select color" at bounding box center [139, 247] width 131 height 7
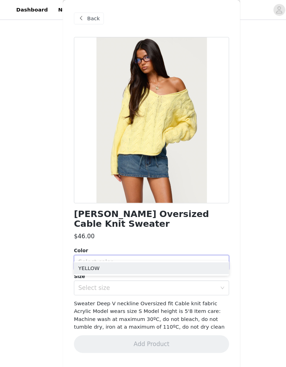
click at [113, 255] on li "YELLOW" at bounding box center [143, 253] width 147 height 11
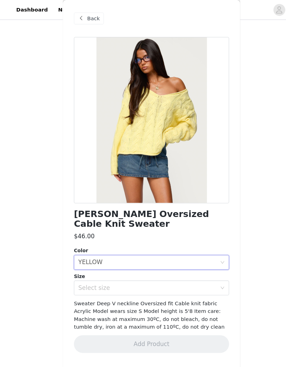
click at [118, 268] on div "Select size" at bounding box center [139, 271] width 131 height 7
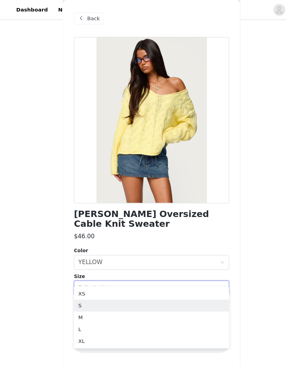
click at [104, 286] on li "S" at bounding box center [143, 288] width 147 height 11
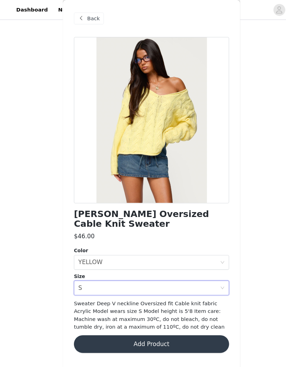
click at [142, 317] on button "Add Product" at bounding box center [143, 325] width 147 height 17
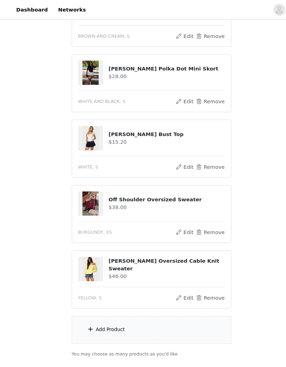
scroll to position [187, 0]
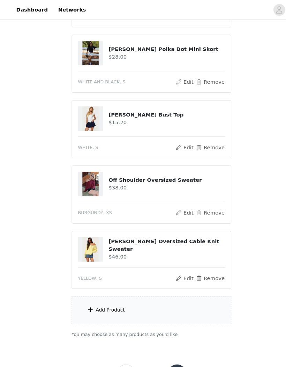
click at [104, 297] on div "Add Product" at bounding box center [143, 293] width 151 height 26
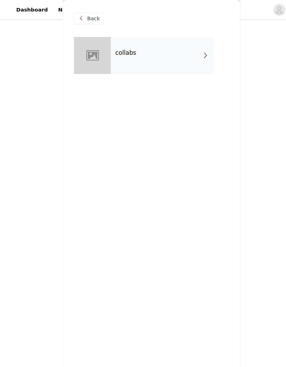
click at [166, 54] on div "collabs" at bounding box center [153, 52] width 97 height 35
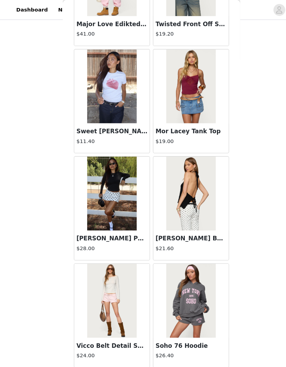
click at [168, 354] on button "Load More" at bounding box center [143, 359] width 147 height 17
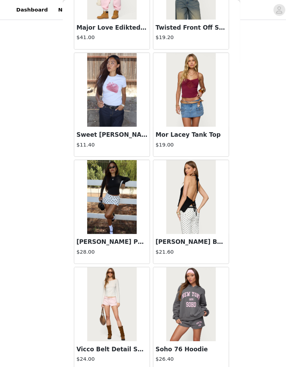
scroll to position [193, 0]
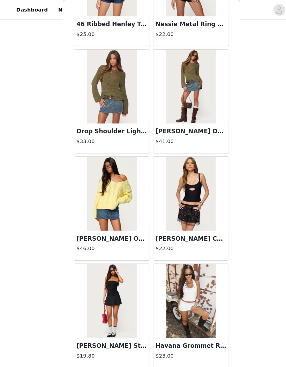
click at [162, 359] on button "Load More" at bounding box center [143, 359] width 147 height 17
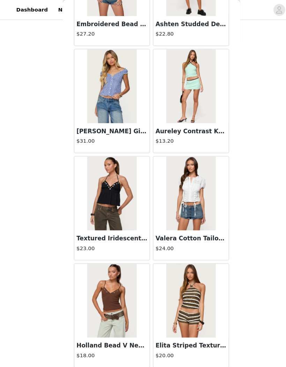
scroll to position [2721, 0]
click at [119, 125] on h3 "[PERSON_NAME] Gingham Button Up Top" at bounding box center [105, 124] width 67 height 8
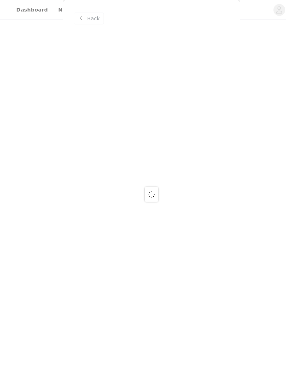
scroll to position [0, 0]
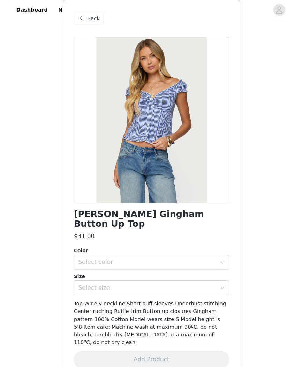
click at [88, 16] on span "Back" at bounding box center [88, 17] width 12 height 7
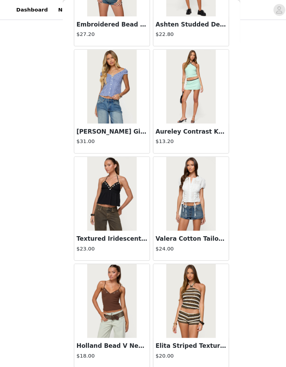
click at [150, 357] on button "Load More" at bounding box center [143, 359] width 147 height 17
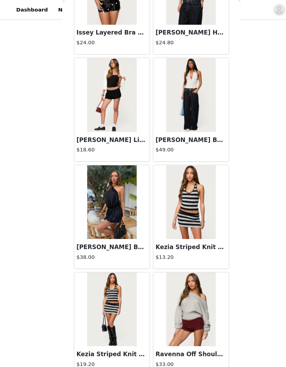
scroll to position [3447, 0]
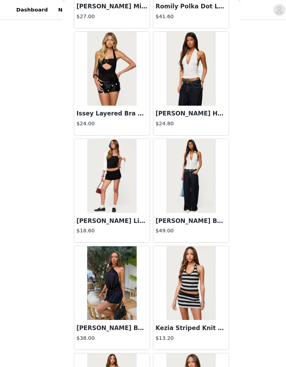
click at [186, 206] on h3 "[PERSON_NAME] Belt Low Rise Jeans" at bounding box center [180, 209] width 67 height 8
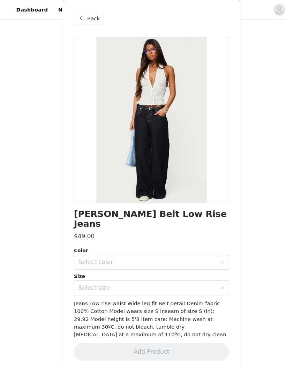
scroll to position [0, 0]
click at [174, 244] on div "Select color" at bounding box center [139, 247] width 131 height 7
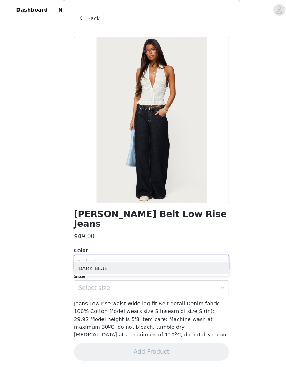
click at [177, 244] on div "Select color" at bounding box center [139, 247] width 131 height 7
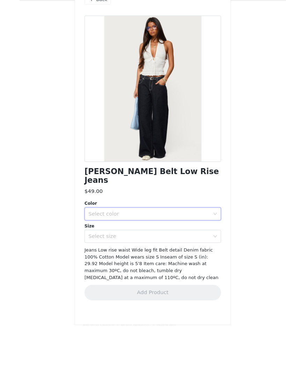
scroll to position [171, 0]
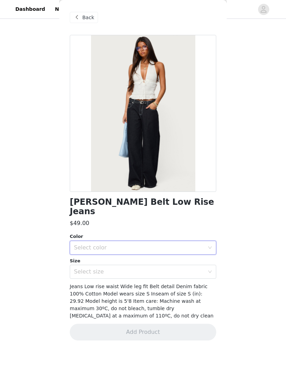
click at [88, 14] on span "Back" at bounding box center [88, 17] width 12 height 7
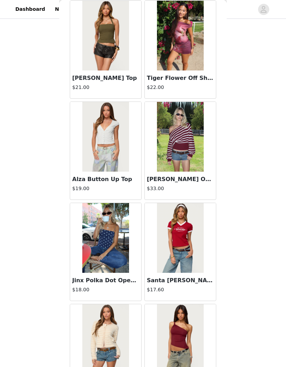
scroll to position [4387, 0]
click at [120, 176] on h3 "Alza Button Up Top" at bounding box center [105, 179] width 67 height 8
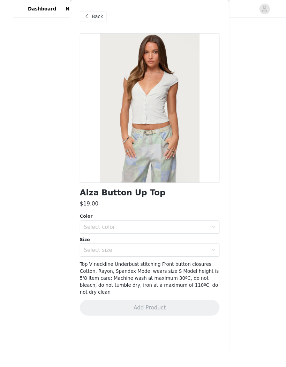
scroll to position [142, 0]
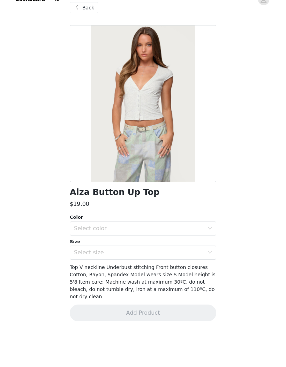
click at [126, 5] on div "Back" at bounding box center [143, 17] width 147 height 35
click at [86, 23] on div "Back" at bounding box center [143, 17] width 147 height 35
click at [91, 12] on div "Back" at bounding box center [84, 17] width 28 height 11
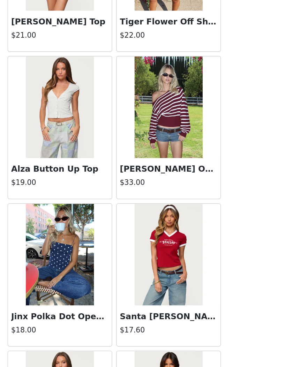
scroll to position [115, 0]
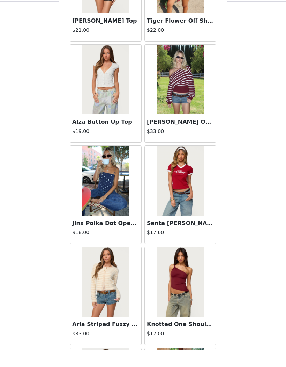
click at [196, 138] on div "[PERSON_NAME] Off Shoulder Oversized Sweater $33.00" at bounding box center [180, 146] width 71 height 28
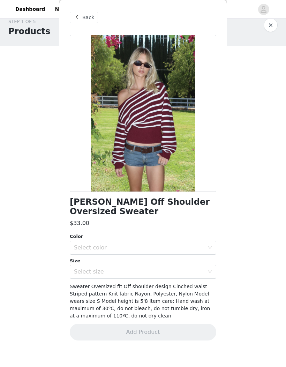
scroll to position [0, 0]
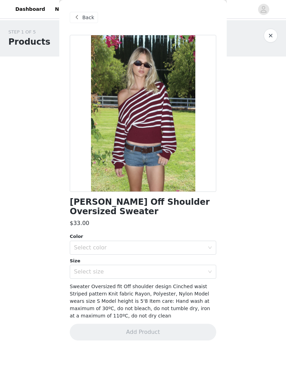
click at [83, 18] on span "Back" at bounding box center [88, 17] width 12 height 7
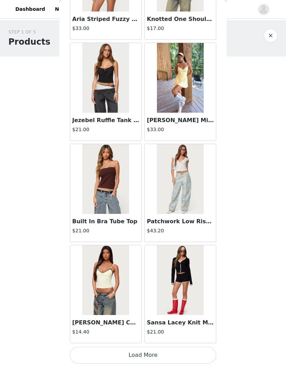
scroll to position [4750, 0]
click at [146, 356] on button "Load More" at bounding box center [143, 355] width 147 height 17
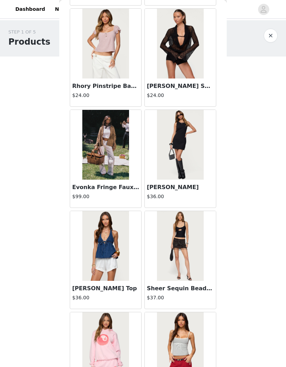
scroll to position [5188, 0]
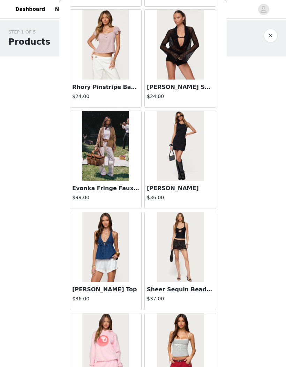
click at [120, 153] on img at bounding box center [105, 146] width 46 height 70
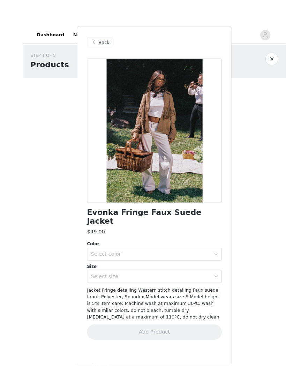
scroll to position [2, 0]
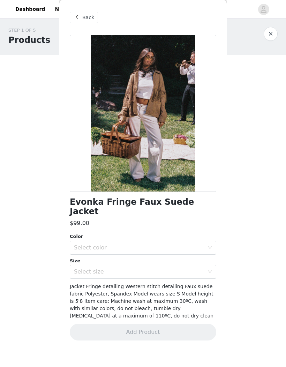
click at [92, 17] on span "Back" at bounding box center [88, 17] width 12 height 7
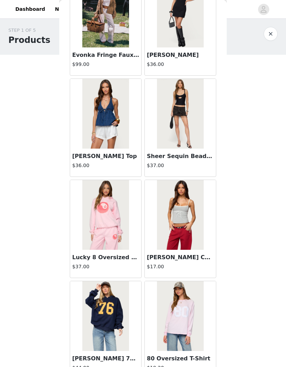
scroll to position [5320, 0]
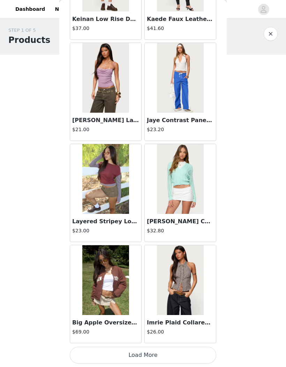
click at [171, 351] on button "Load More" at bounding box center [143, 355] width 147 height 17
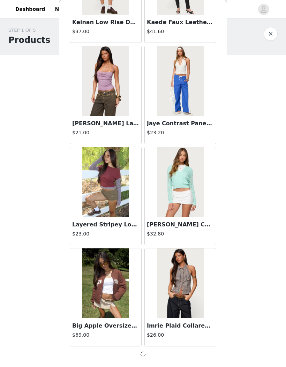
click at [166, 350] on div at bounding box center [143, 354] width 147 height 8
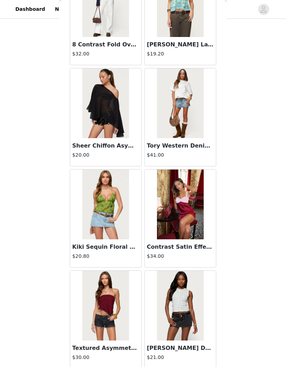
scroll to position [6748, 0]
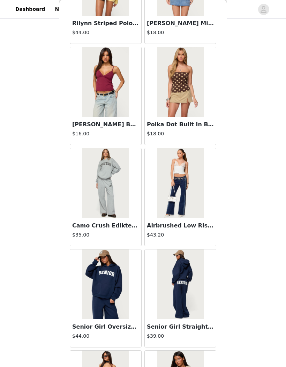
scroll to position [7377, 0]
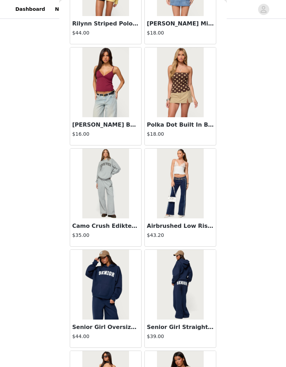
click at [123, 92] on img at bounding box center [105, 82] width 46 height 70
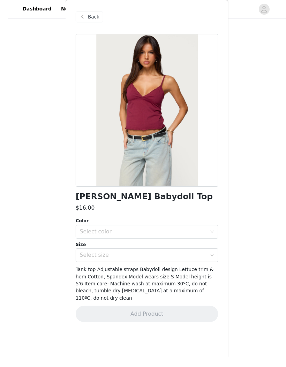
scroll to position [105, 0]
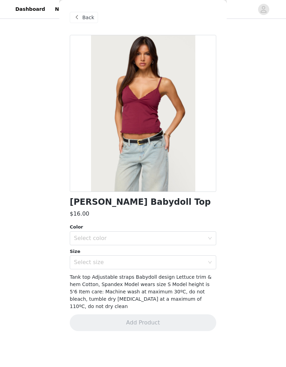
click at [154, 239] on div "Select color" at bounding box center [139, 238] width 131 height 7
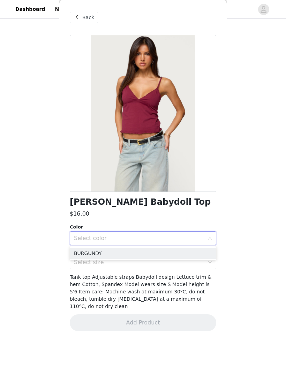
click at [113, 253] on li "BURGUNDY" at bounding box center [143, 253] width 147 height 11
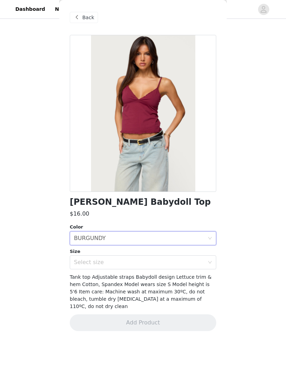
click at [118, 259] on div "Select size" at bounding box center [139, 262] width 131 height 7
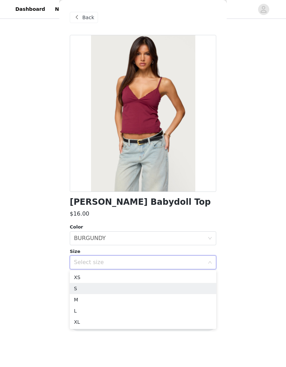
click at [102, 288] on li "S" at bounding box center [143, 288] width 147 height 11
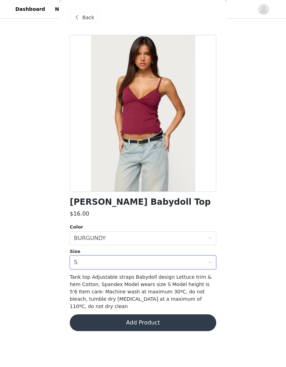
click at [188, 314] on button "Add Product" at bounding box center [143, 322] width 147 height 17
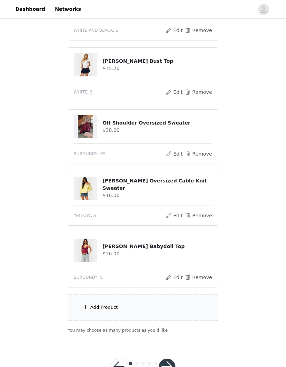
scroll to position [234, 0]
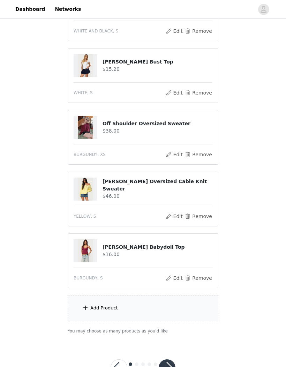
click at [105, 307] on div "Add Product" at bounding box center [104, 308] width 28 height 7
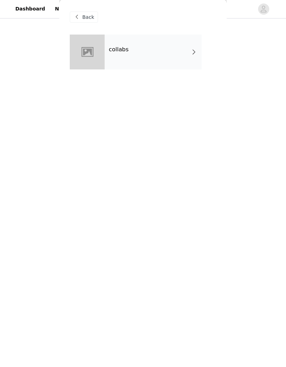
click at [88, 18] on span "Back" at bounding box center [88, 17] width 12 height 7
click at [83, 14] on span "Back" at bounding box center [88, 17] width 12 height 7
click at [77, 22] on div "Back" at bounding box center [84, 17] width 28 height 11
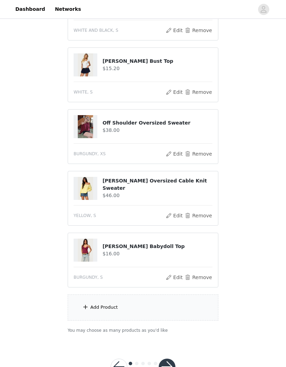
scroll to position [234, 0]
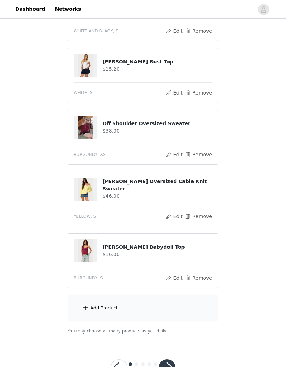
click at [105, 307] on div "Add Product" at bounding box center [104, 308] width 28 height 7
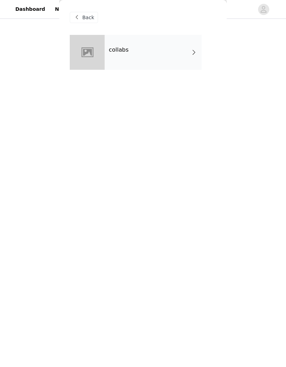
scroll to position [233, 0]
click at [118, 57] on div "collabs" at bounding box center [153, 52] width 97 height 35
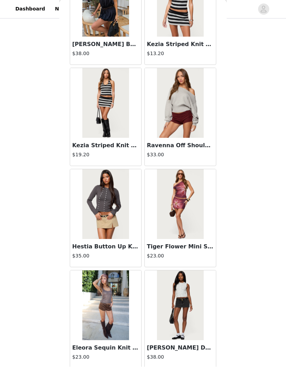
scroll to position [3712, 0]
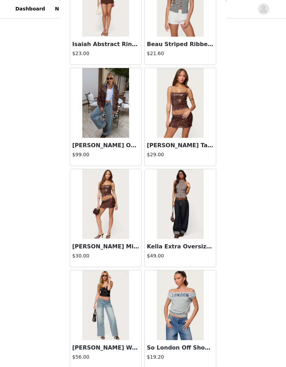
scroll to position [10797, 0]
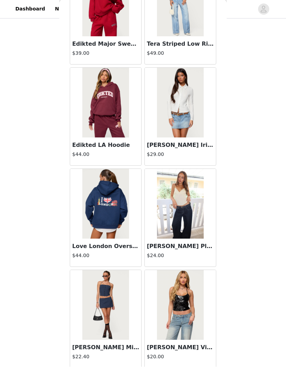
scroll to position [11809, 0]
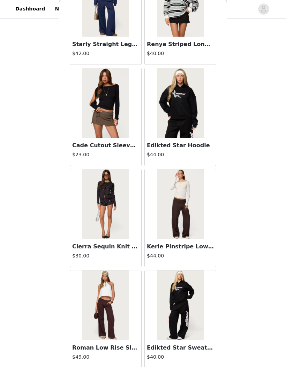
scroll to position [12821, 0]
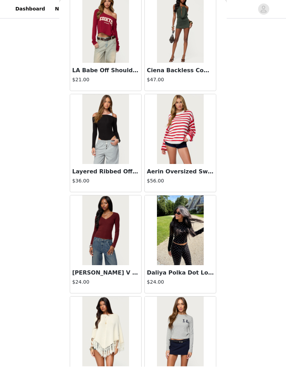
scroll to position [13729, 0]
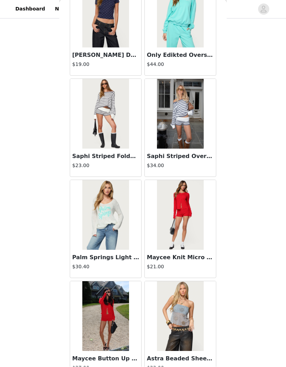
scroll to position [14330, 0]
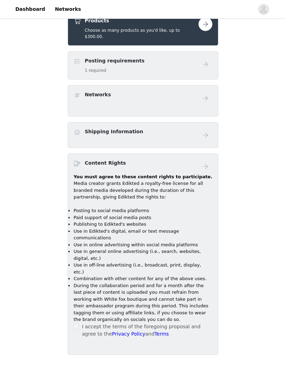
scroll to position [282, 0]
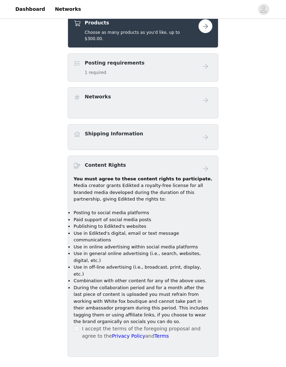
click at [76, 299] on li "During the collaboration period and for a month after the last piece of content…" at bounding box center [143, 304] width 139 height 41
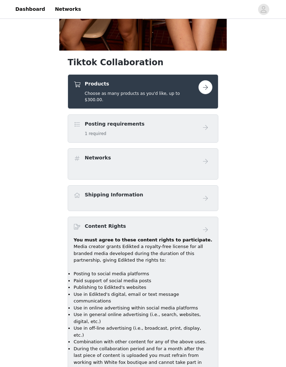
scroll to position [199, 0]
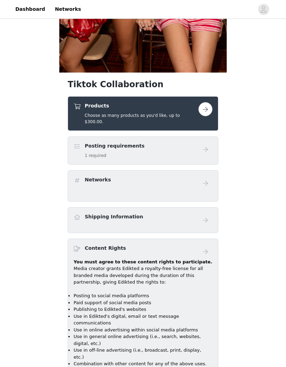
click at [200, 112] on button "button" at bounding box center [206, 109] width 14 height 14
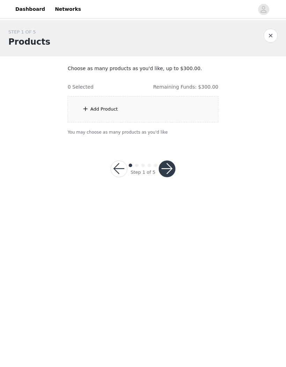
click at [123, 117] on div "Add Product" at bounding box center [143, 109] width 151 height 26
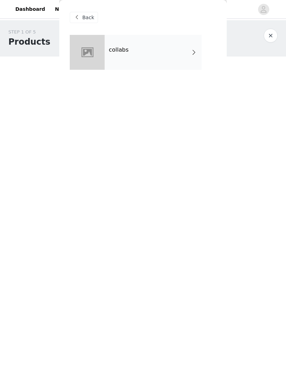
click at [165, 56] on div "collabs" at bounding box center [153, 52] width 97 height 35
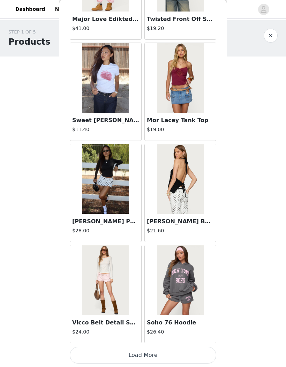
scroll to position [701, 0]
click at [116, 214] on img at bounding box center [105, 179] width 46 height 70
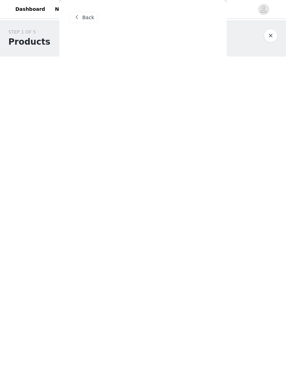
scroll to position [0, 0]
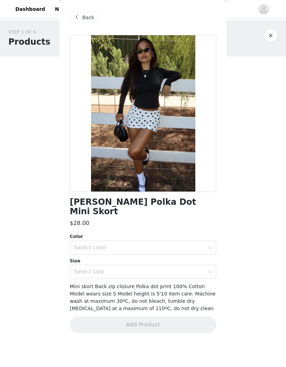
click at [154, 244] on div "Select color" at bounding box center [139, 247] width 131 height 7
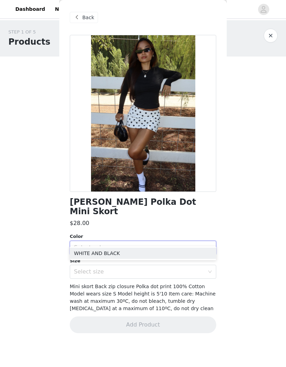
click at [124, 250] on li "WHITE AND BLACK" at bounding box center [143, 253] width 147 height 11
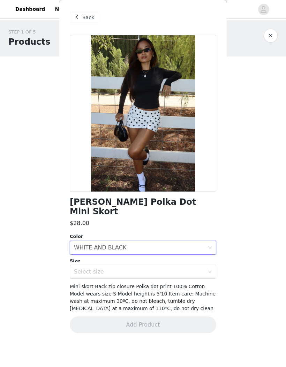
click at [121, 268] on div "Select size" at bounding box center [139, 271] width 131 height 7
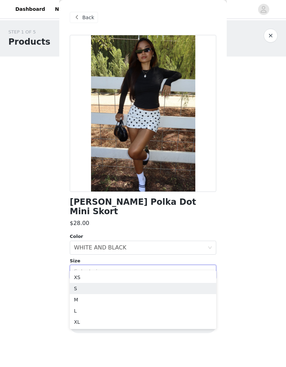
click at [101, 290] on li "S" at bounding box center [143, 288] width 147 height 11
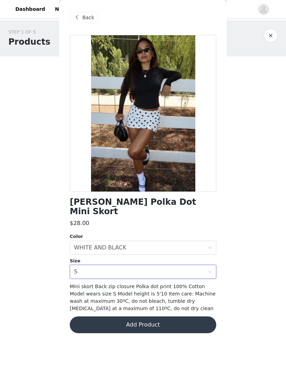
click at [146, 317] on button "Add Product" at bounding box center [143, 325] width 147 height 17
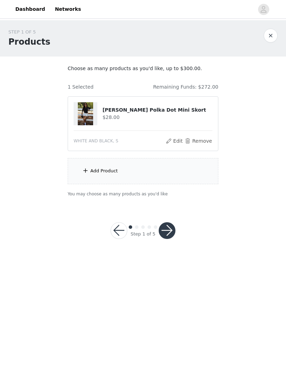
click at [117, 173] on div "Add Product" at bounding box center [104, 171] width 28 height 7
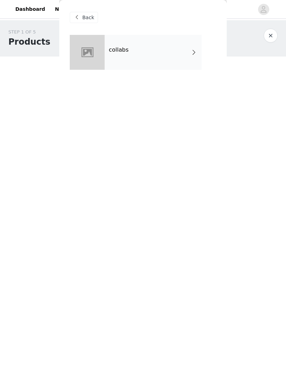
click at [142, 62] on div "collabs" at bounding box center [153, 52] width 97 height 35
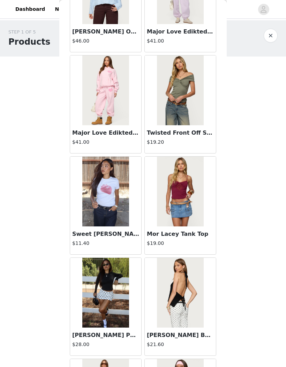
scroll to position [588, 0]
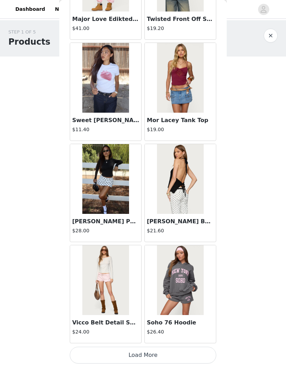
click at [157, 350] on button "Load More" at bounding box center [143, 355] width 147 height 17
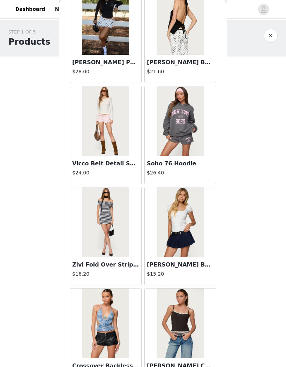
scroll to position [887, 0]
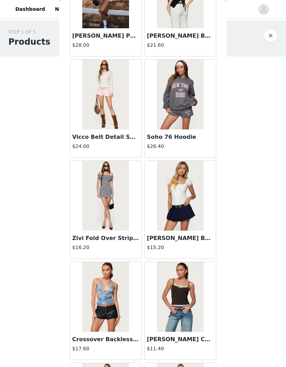
click at [186, 190] on img at bounding box center [180, 196] width 46 height 70
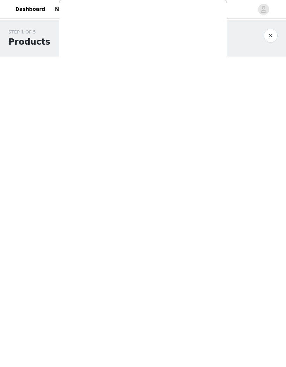
scroll to position [0, 0]
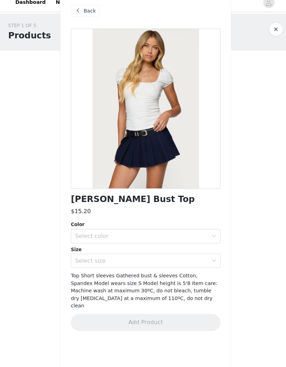
click at [182, 235] on div "Select color" at bounding box center [139, 238] width 131 height 7
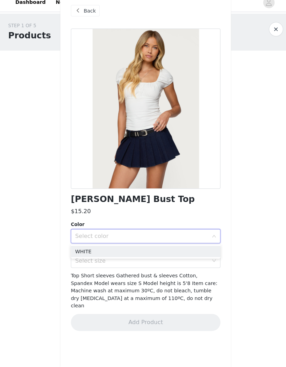
click at [114, 248] on li "WHITE" at bounding box center [143, 253] width 147 height 11
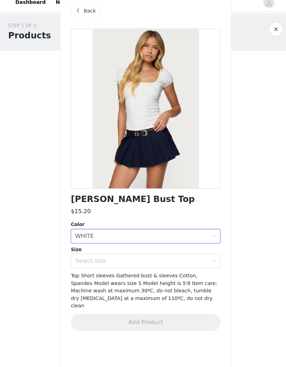
click at [120, 259] on div "Select size" at bounding box center [139, 262] width 131 height 7
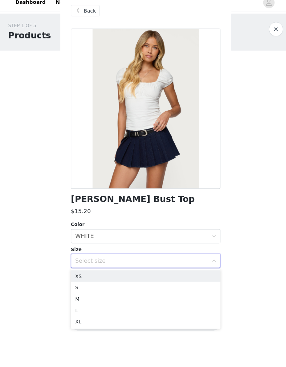
click at [98, 283] on li "S" at bounding box center [143, 288] width 147 height 11
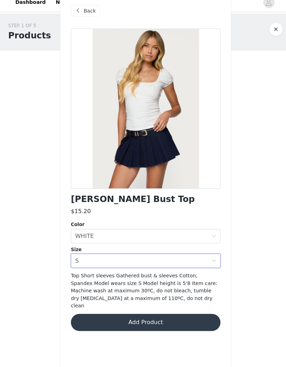
click at [150, 314] on button "Add Product" at bounding box center [143, 322] width 147 height 17
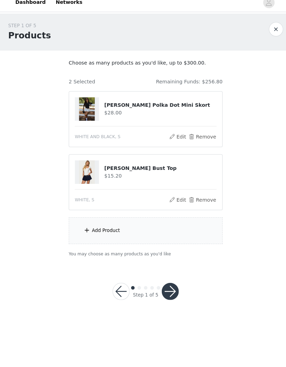
click at [109, 220] on div "Add Product" at bounding box center [143, 233] width 151 height 26
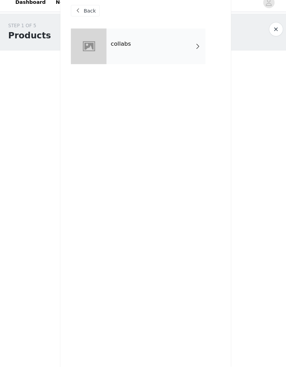
click at [120, 47] on div "collabs" at bounding box center [153, 52] width 97 height 35
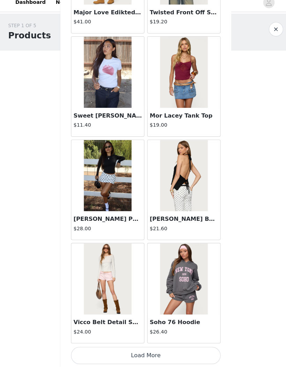
click at [145, 347] on button "Load More" at bounding box center [143, 355] width 147 height 17
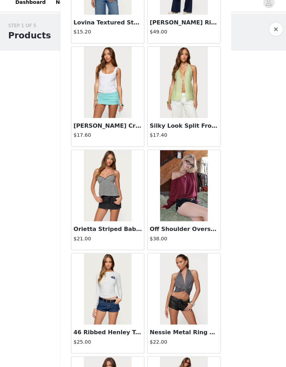
scroll to position [1408, 0]
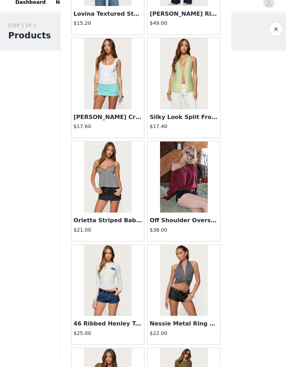
click at [191, 219] on h3 "Off Shoulder Oversized Sweater" at bounding box center [180, 223] width 67 height 8
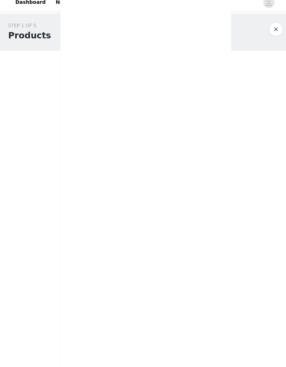
scroll to position [0, 0]
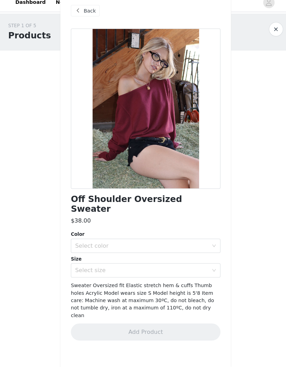
click at [143, 244] on div "Select color" at bounding box center [139, 247] width 131 height 7
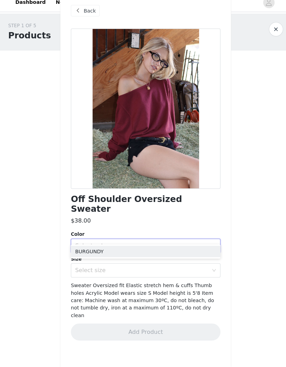
click at [126, 249] on li "BURGUNDY" at bounding box center [143, 253] width 147 height 11
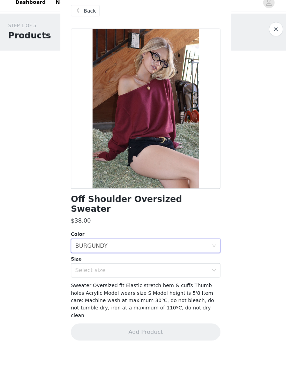
click at [131, 268] on div "Select size" at bounding box center [139, 271] width 131 height 7
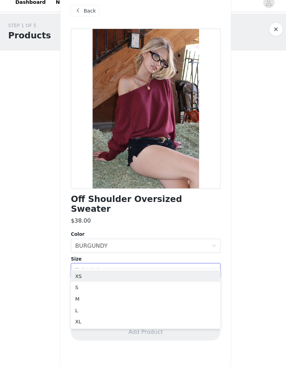
click at [117, 283] on li "S" at bounding box center [143, 288] width 147 height 11
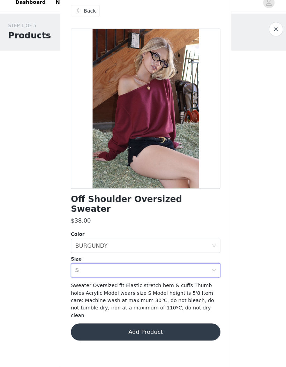
click at [153, 324] on button "Add Product" at bounding box center [143, 332] width 147 height 17
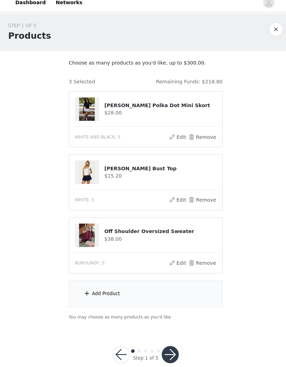
click at [143, 288] on div "Add Product" at bounding box center [143, 295] width 151 height 26
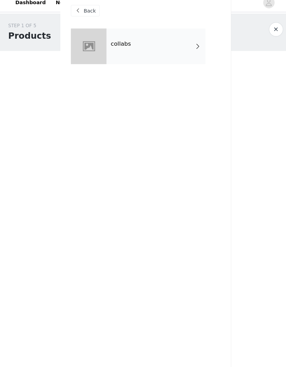
click at [191, 50] on div "collabs" at bounding box center [153, 52] width 97 height 35
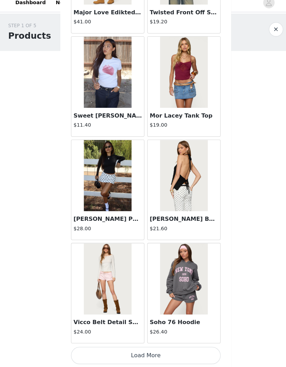
click at [145, 347] on button "Load More" at bounding box center [143, 355] width 147 height 17
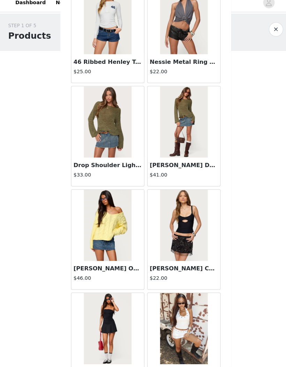
scroll to position [1671, 0]
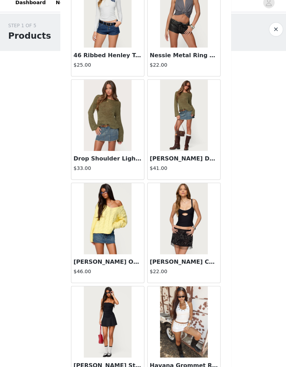
click at [112, 230] on img at bounding box center [105, 221] width 46 height 70
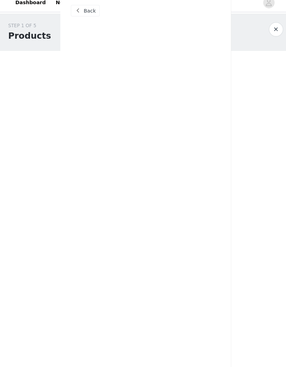
scroll to position [0, 0]
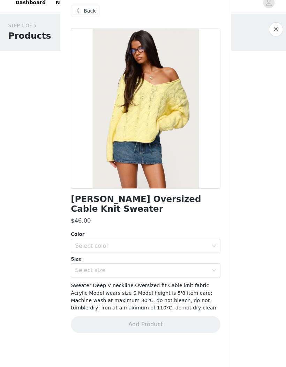
click at [155, 244] on div "Select color" at bounding box center [139, 247] width 131 height 7
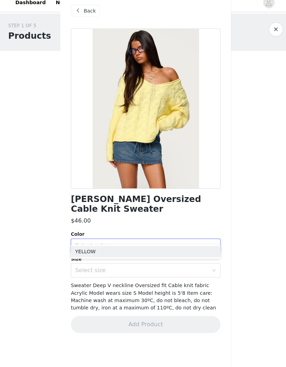
click at [121, 248] on li "YELLOW" at bounding box center [143, 253] width 147 height 11
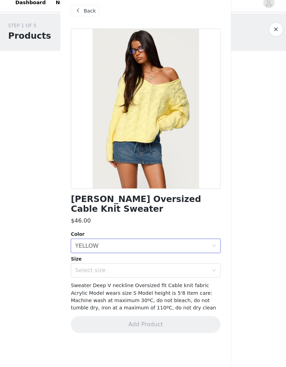
click at [127, 268] on div "Select size" at bounding box center [139, 271] width 131 height 7
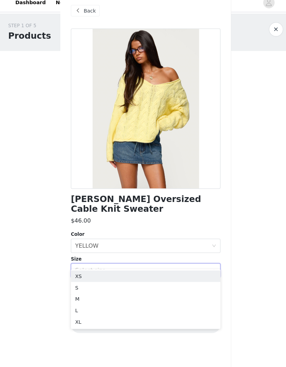
click at [113, 283] on li "S" at bounding box center [143, 288] width 147 height 11
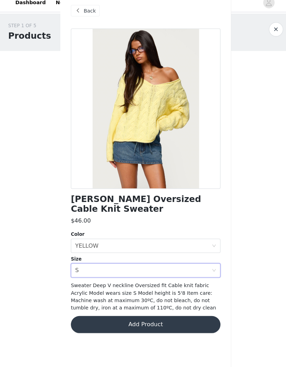
click at [165, 317] on button "Add Product" at bounding box center [143, 325] width 147 height 17
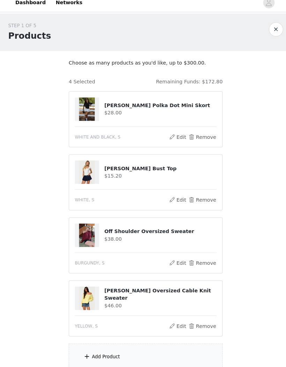
click at [146, 343] on div "Add Product" at bounding box center [143, 356] width 151 height 26
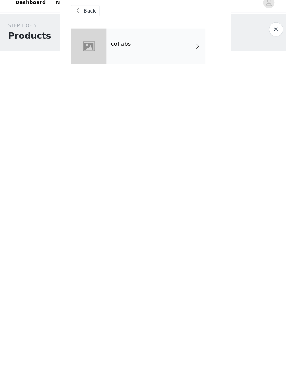
click at [184, 37] on div "collabs" at bounding box center [153, 52] width 97 height 35
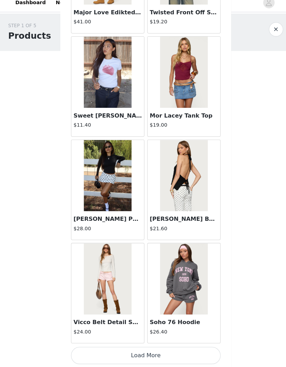
click at [185, 347] on button "Load More" at bounding box center [143, 355] width 147 height 17
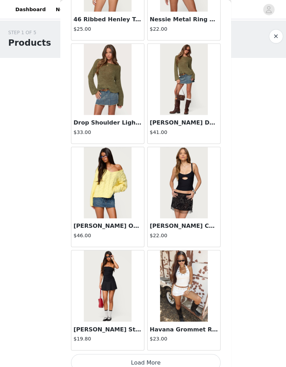
scroll to position [1713, 0]
click at [155, 349] on button "Load More" at bounding box center [143, 355] width 147 height 17
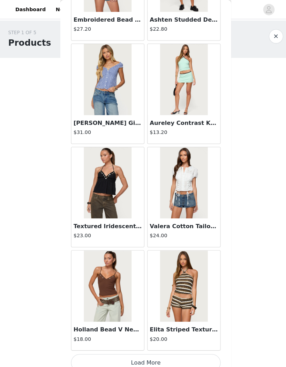
scroll to position [2725, 0]
click at [134, 349] on button "Load More" at bounding box center [143, 355] width 147 height 17
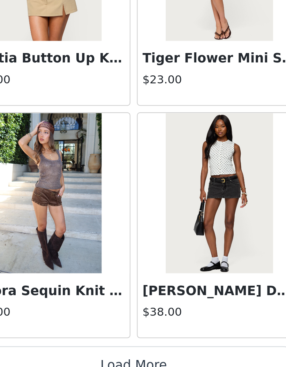
scroll to position [35, 0]
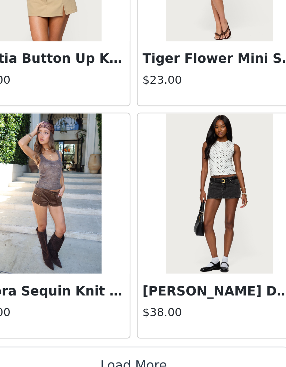
click at [70, 347] on button "Load More" at bounding box center [143, 355] width 147 height 17
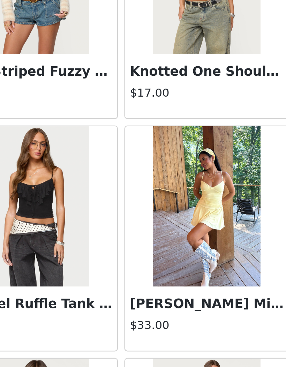
scroll to position [4544, 0]
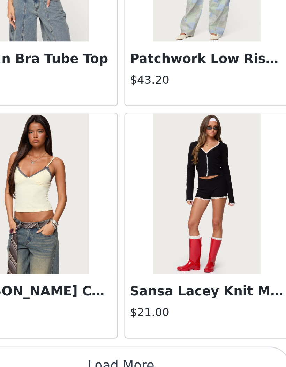
click at [83, 347] on button "Load More" at bounding box center [143, 355] width 147 height 17
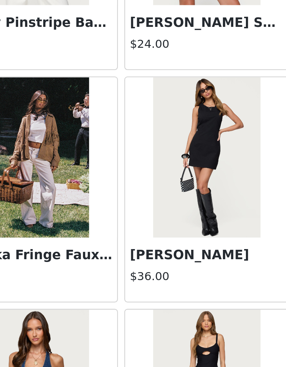
scroll to position [5070, 0]
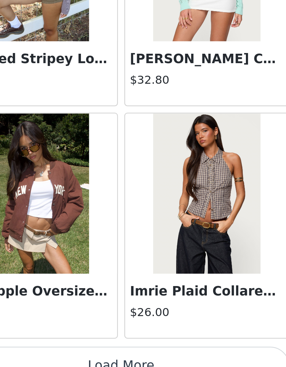
click at [79, 347] on button "Load More" at bounding box center [143, 355] width 147 height 17
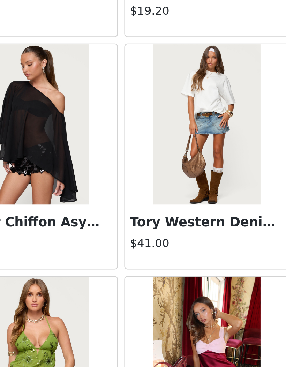
scroll to position [6603, 0]
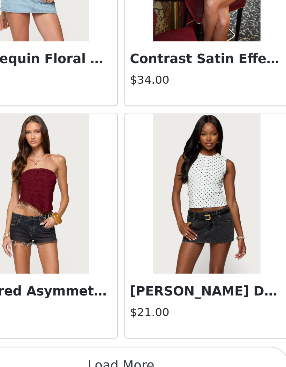
click at [81, 347] on button "Load More" at bounding box center [143, 355] width 147 height 17
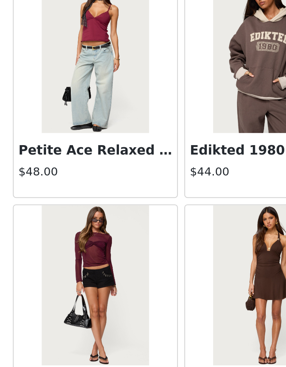
scroll to position [54, 0]
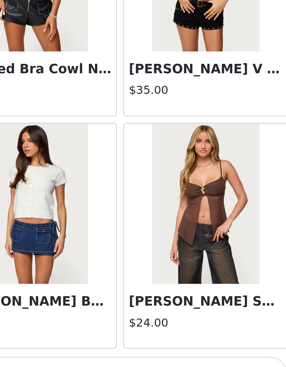
click at [86, 347] on button "Load More" at bounding box center [143, 355] width 147 height 17
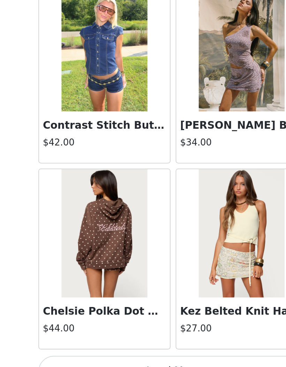
scroll to position [74, 0]
click at [110, 347] on button "Load More" at bounding box center [143, 355] width 147 height 17
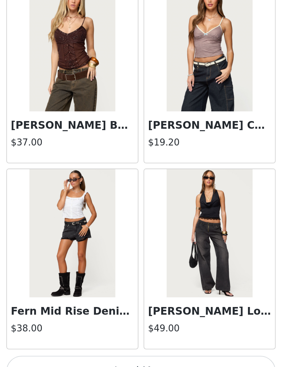
scroll to position [9811, 0]
click at [98, 347] on button "Load More" at bounding box center [143, 355] width 147 height 17
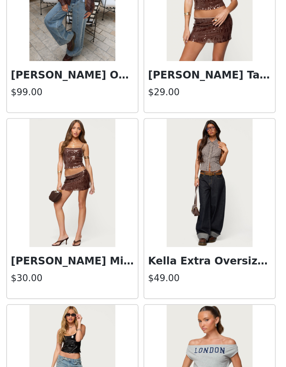
scroll to position [10751, 0]
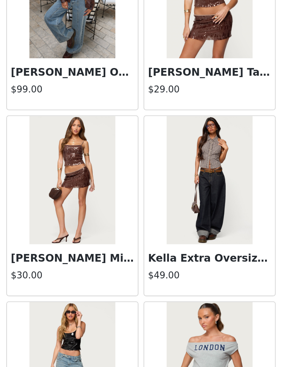
click at [147, 290] on h3 "Kella Extra Oversized Low Rise Jeans" at bounding box center [180, 294] width 67 height 8
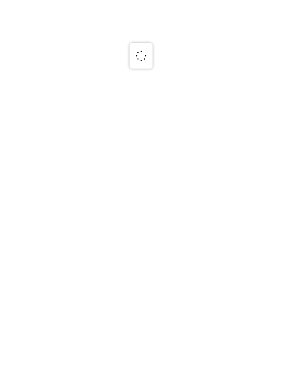
scroll to position [0, 0]
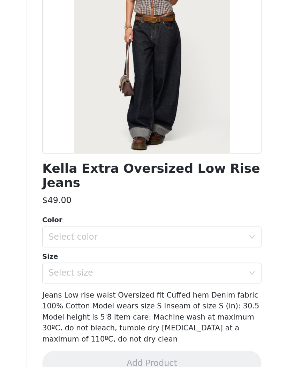
click at [113, 244] on div "Select color" at bounding box center [139, 247] width 131 height 7
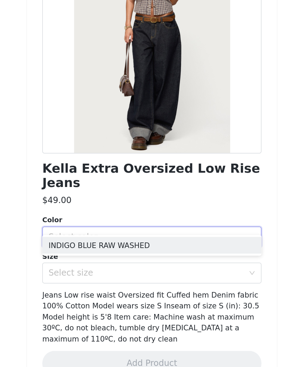
click at [91, 248] on li "INDIGO BLUE RAW WASHED" at bounding box center [143, 253] width 147 height 11
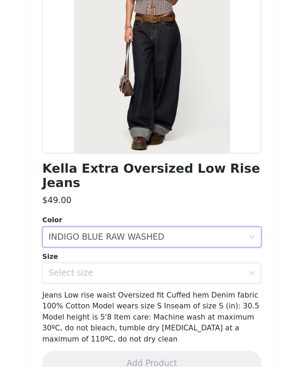
click at [132, 268] on div "Select size" at bounding box center [139, 271] width 131 height 7
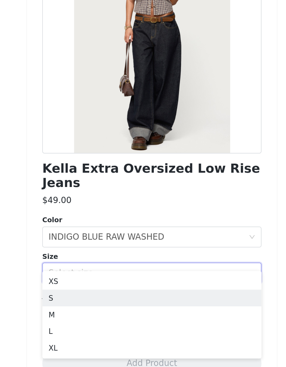
click at [70, 283] on li "S" at bounding box center [143, 288] width 147 height 11
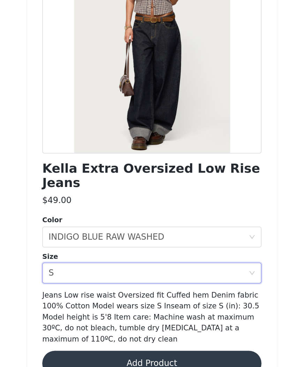
click at [102, 324] on button "Add Product" at bounding box center [143, 332] width 147 height 17
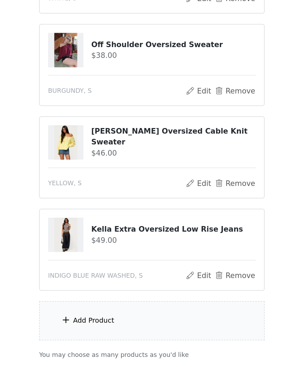
scroll to position [117, 0]
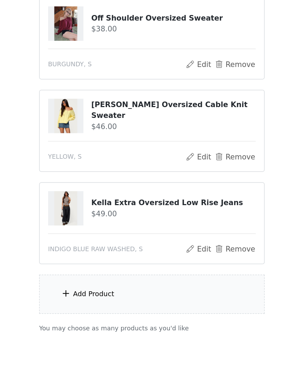
click at [90, 297] on div "Add Product" at bounding box center [104, 300] width 28 height 7
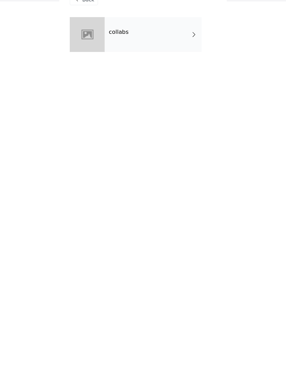
click at [169, 47] on div "collabs" at bounding box center [153, 52] width 97 height 35
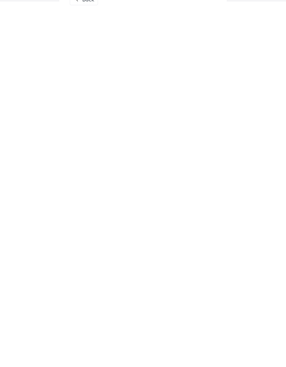
scroll to position [110, 0]
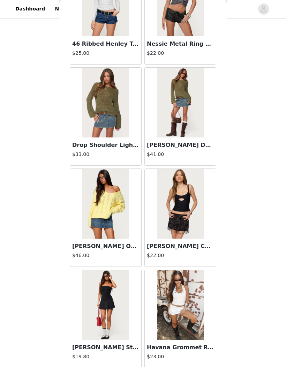
scroll to position [1687, 0]
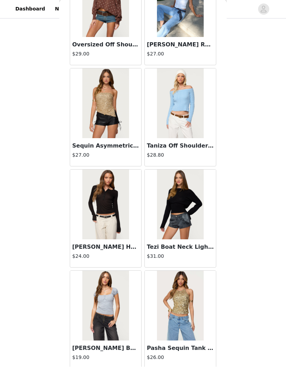
scroll to position [16870, 0]
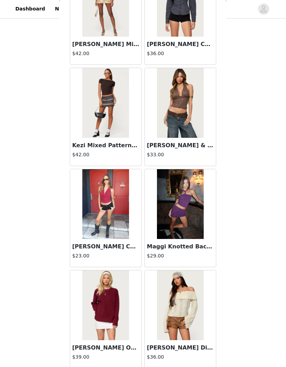
scroll to position [17882, 0]
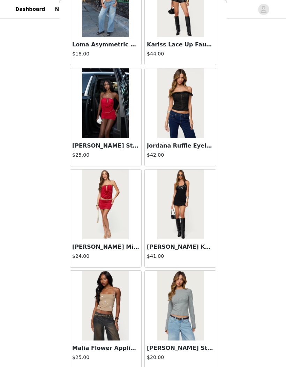
scroll to position [18895, 0]
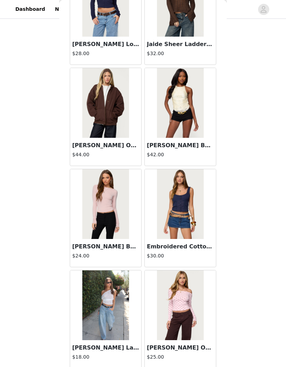
scroll to position [19907, 0]
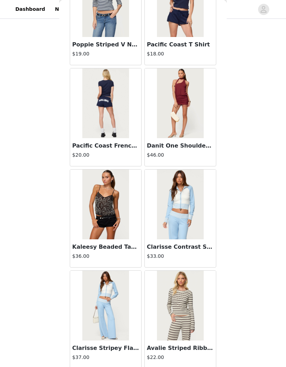
scroll to position [21931, 0]
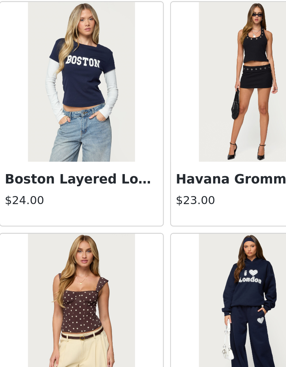
scroll to position [23094, 0]
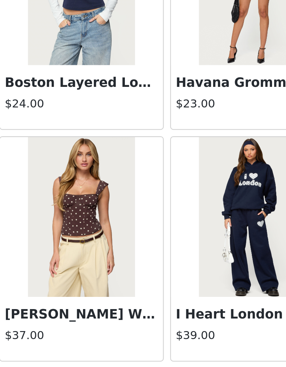
click at [72, 295] on h3 "[PERSON_NAME] Wide Strap Mesh Corset" at bounding box center [105, 299] width 67 height 8
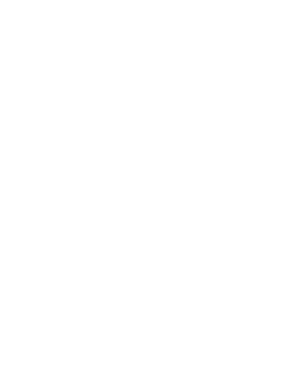
scroll to position [0, 0]
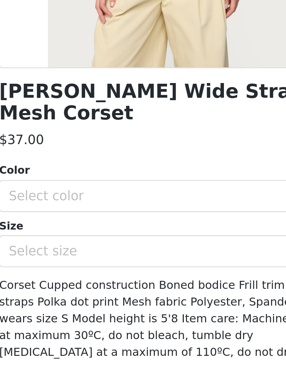
click at [74, 244] on div "Select color" at bounding box center [139, 247] width 131 height 7
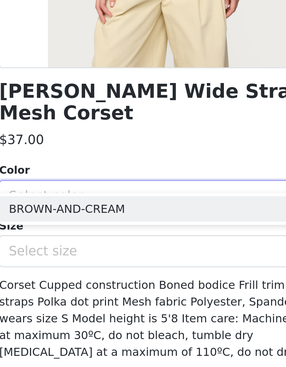
click at [70, 248] on li "BROWN-AND-CREAM" at bounding box center [143, 253] width 147 height 11
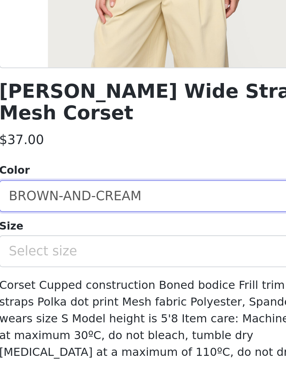
click at [74, 268] on div "Select size" at bounding box center [139, 271] width 131 height 7
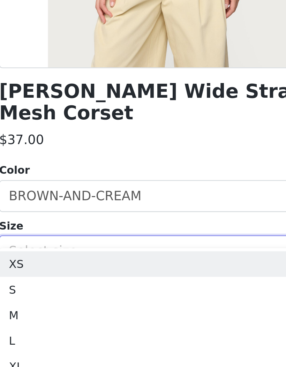
click at [70, 283] on li "S" at bounding box center [143, 288] width 147 height 11
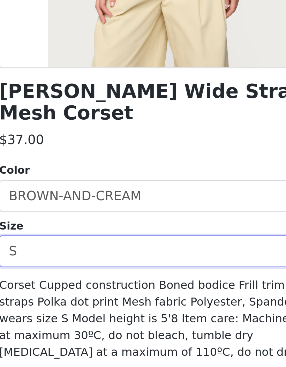
click at [70, 324] on button "Add Product" at bounding box center [143, 332] width 147 height 17
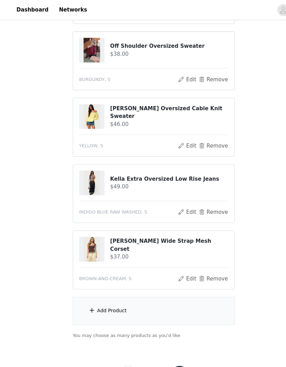
scroll to position [192, 0]
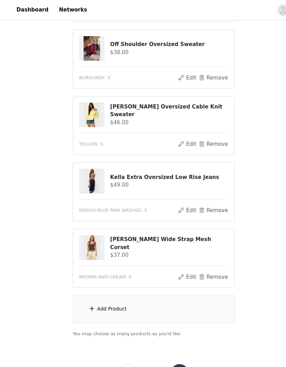
click at [111, 286] on div "Add Product" at bounding box center [104, 287] width 28 height 7
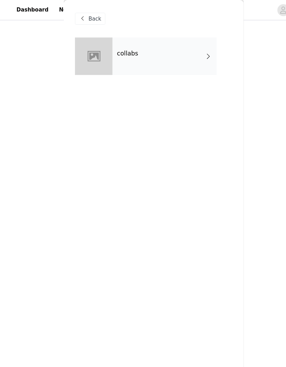
click at [123, 54] on div "collabs" at bounding box center [153, 52] width 97 height 35
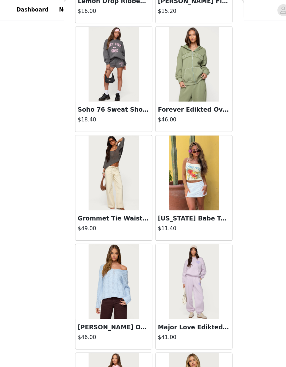
scroll to position [314, 0]
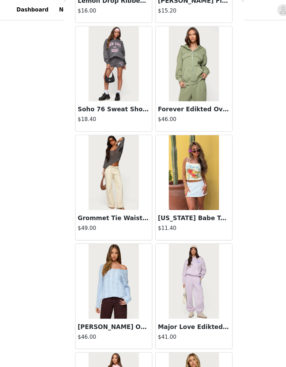
click at [109, 166] on img at bounding box center [105, 161] width 46 height 70
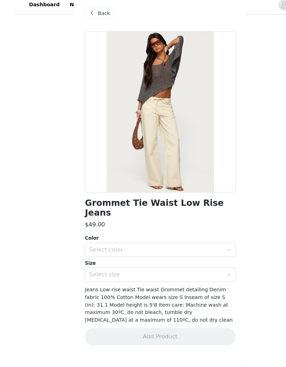
scroll to position [174, 0]
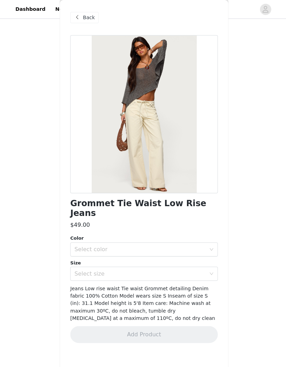
click at [133, 244] on div "Select color" at bounding box center [139, 247] width 131 height 7
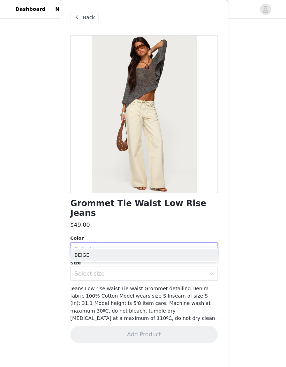
click at [126, 255] on li "BEIGE" at bounding box center [143, 253] width 147 height 11
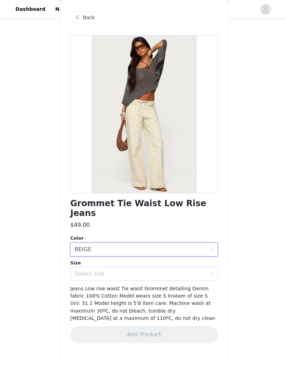
click at [126, 268] on div "Select size" at bounding box center [139, 271] width 131 height 7
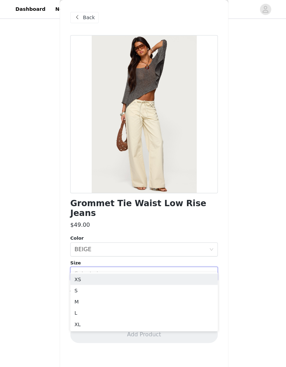
click at [127, 288] on li "S" at bounding box center [143, 288] width 147 height 11
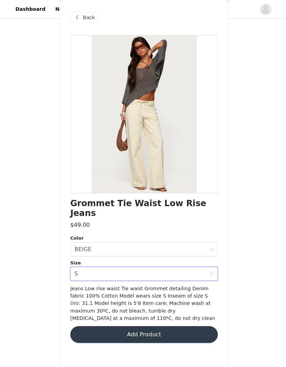
click at [194, 324] on button "Add Product" at bounding box center [143, 332] width 147 height 17
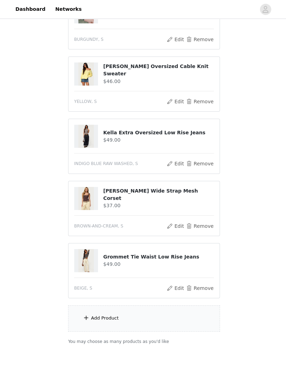
scroll to position [228, 0]
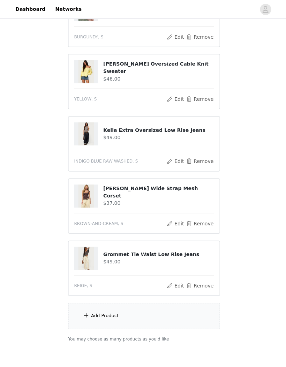
click at [103, 310] on div "Add Product" at bounding box center [143, 314] width 151 height 26
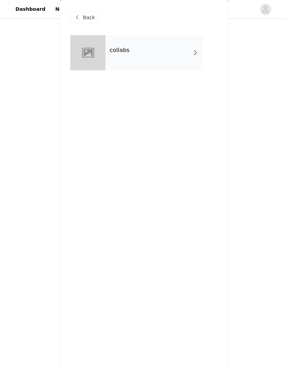
click at [138, 58] on div "collabs" at bounding box center [153, 52] width 97 height 35
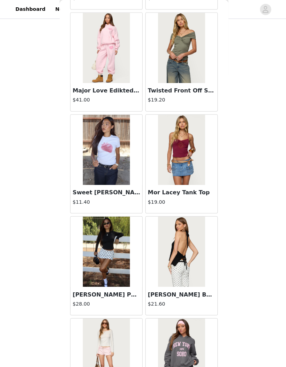
scroll to position [630, 0]
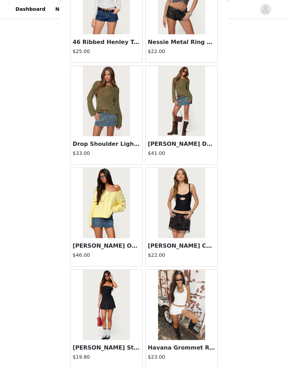
scroll to position [1690, 0]
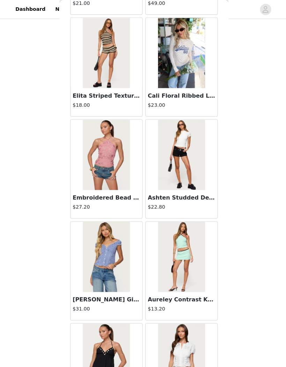
scroll to position [2570, 0]
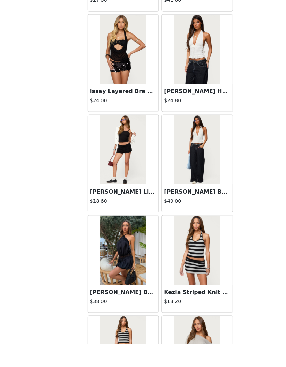
scroll to position [233, 0]
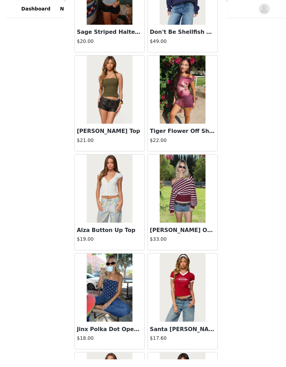
scroll to position [220, 0]
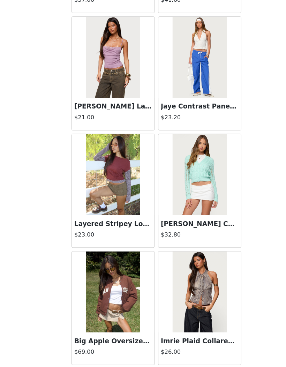
scroll to position [242, 0]
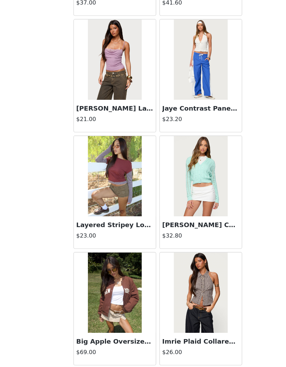
click at [160, 347] on button "Load More" at bounding box center [143, 355] width 147 height 17
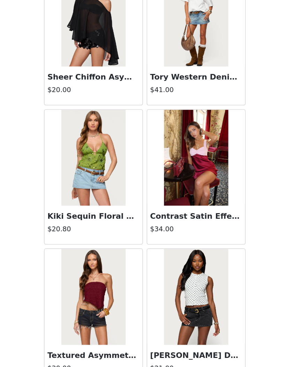
scroll to position [259, 0]
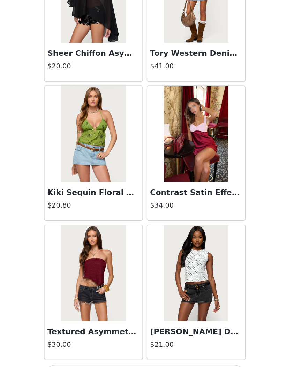
click at [133, 347] on button "Load More" at bounding box center [143, 355] width 147 height 17
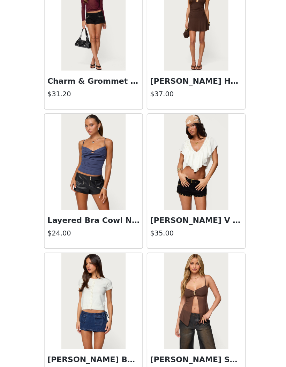
scroll to position [7766, 0]
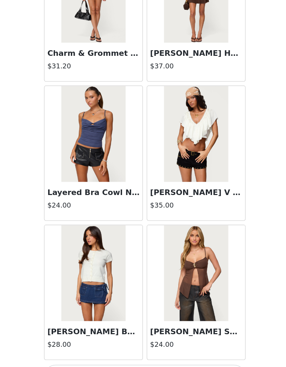
click at [135, 347] on button "Load More" at bounding box center [143, 355] width 147 height 17
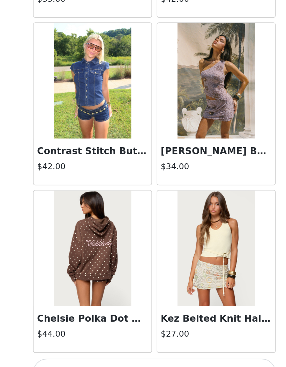
scroll to position [259, 0]
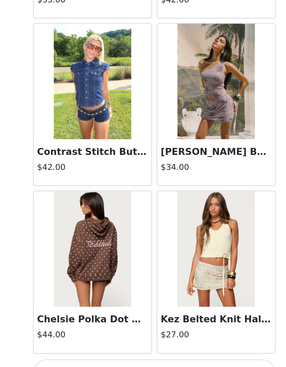
click at [95, 347] on button "Load More" at bounding box center [143, 355] width 147 height 17
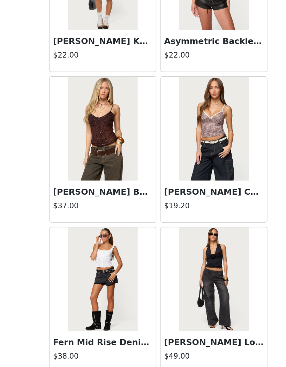
scroll to position [9800, 0]
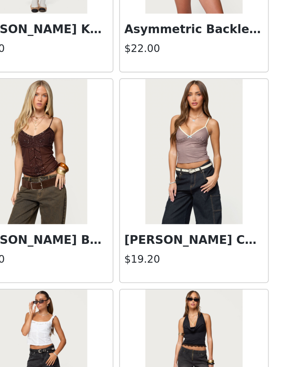
click at [157, 155] on img at bounding box center [180, 190] width 46 height 70
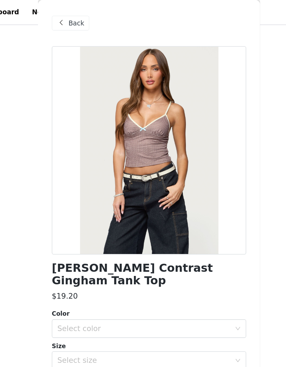
scroll to position [253, 0]
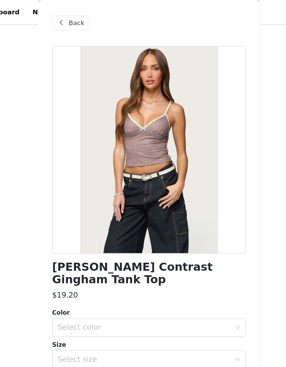
click at [108, 244] on div "Select color" at bounding box center [139, 247] width 131 height 7
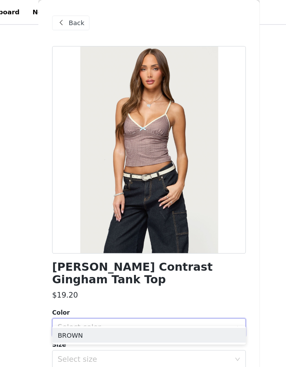
click at [84, 251] on li "BROWN" at bounding box center [143, 253] width 147 height 11
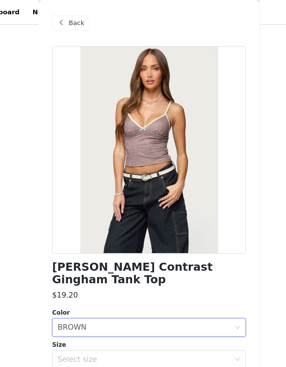
click at [86, 268] on div "Select size" at bounding box center [139, 271] width 131 height 7
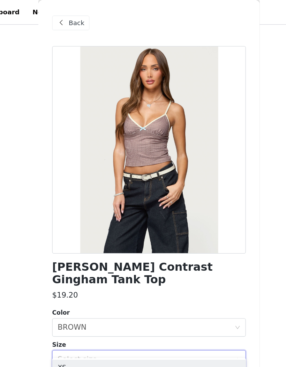
click at [106, 268] on div "Select size" at bounding box center [139, 271] width 131 height 7
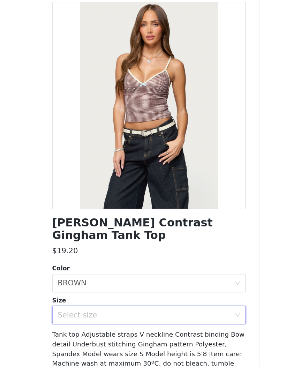
click at [133, 268] on div "Select size" at bounding box center [139, 271] width 131 height 7
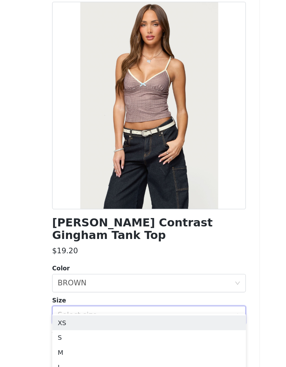
click at [90, 283] on li "S" at bounding box center [143, 288] width 147 height 11
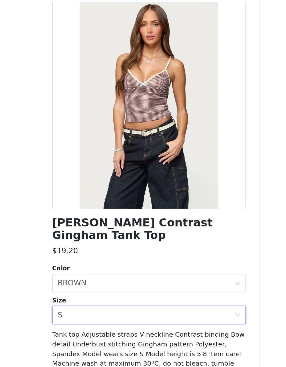
click at [89, 265] on div "Select size S" at bounding box center [141, 271] width 134 height 13
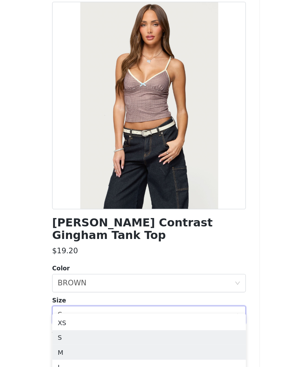
click at [79, 295] on li "M" at bounding box center [143, 300] width 147 height 11
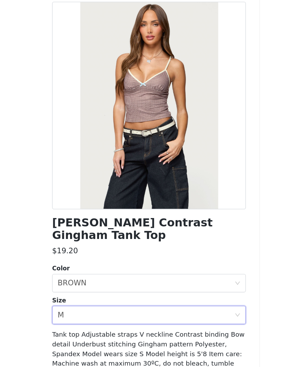
click at [113, 331] on button "Add Product" at bounding box center [143, 339] width 147 height 17
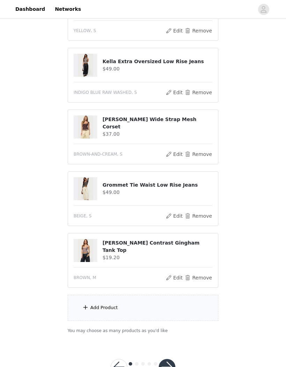
scroll to position [295, 0]
click at [100, 312] on div "Add Product" at bounding box center [143, 308] width 151 height 26
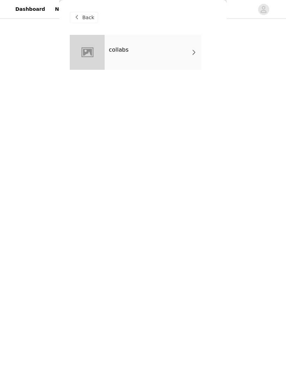
scroll to position [295, 0]
click at [155, 53] on div "collabs" at bounding box center [153, 52] width 97 height 35
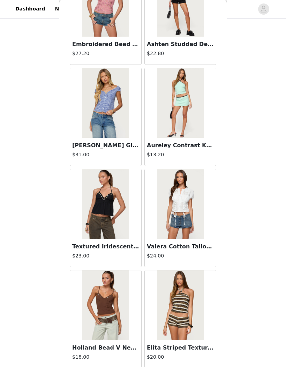
scroll to position [2699, 0]
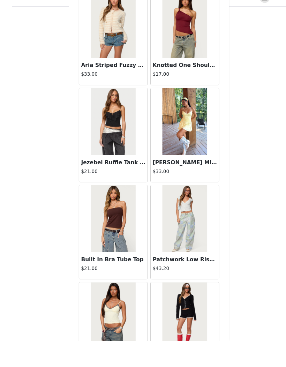
scroll to position [294, 0]
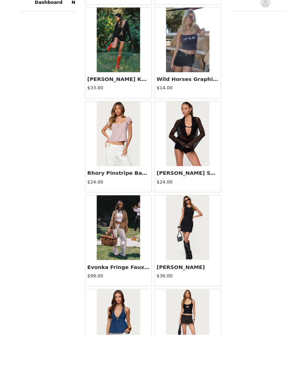
scroll to position [268, 0]
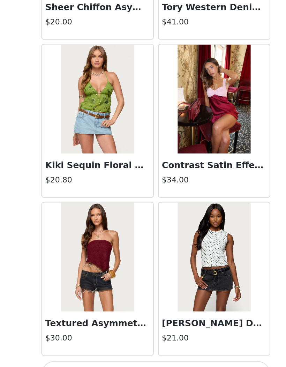
scroll to position [6774, 0]
click at [146, 347] on button "Load More" at bounding box center [143, 355] width 147 height 17
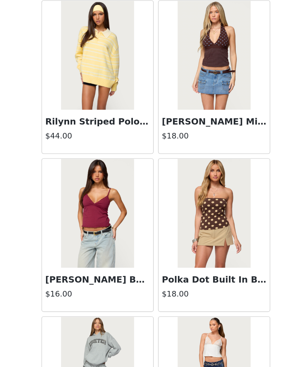
scroll to position [7210, 0]
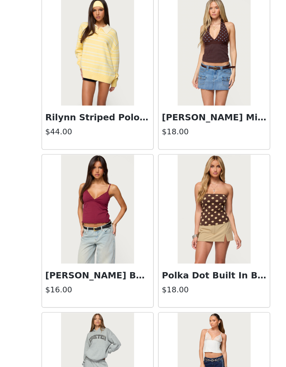
click at [75, 288] on h3 "[PERSON_NAME] Babydoll Top" at bounding box center [105, 292] width 67 height 8
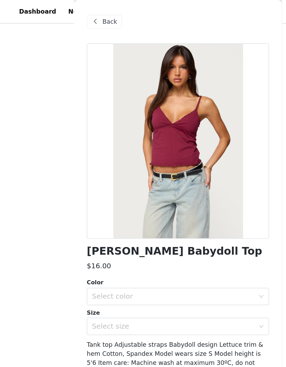
scroll to position [176, 0]
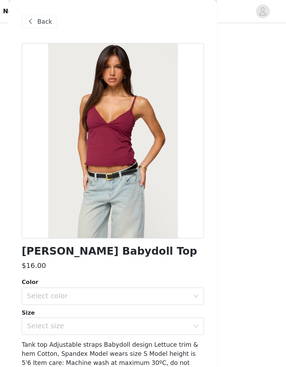
click at [82, 17] on span "Back" at bounding box center [88, 17] width 12 height 7
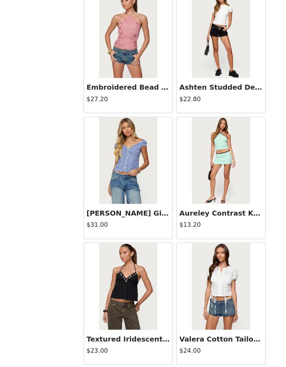
scroll to position [2622, 0]
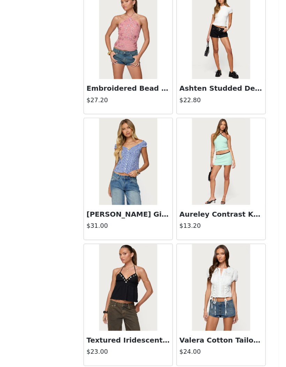
click at [118, 162] on img at bounding box center [105, 181] width 46 height 70
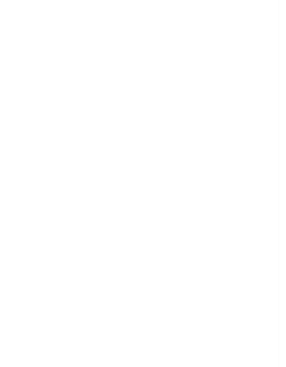
scroll to position [0, 0]
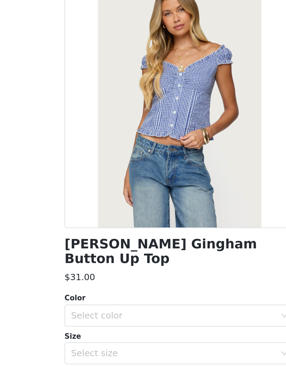
click at [98, 244] on div "Select color" at bounding box center [139, 247] width 131 height 7
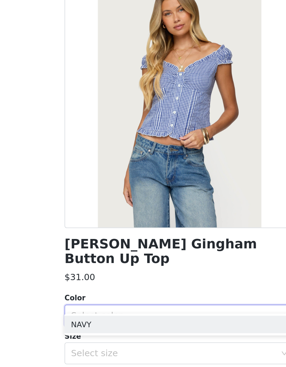
click at [70, 248] on li "NAVY" at bounding box center [143, 253] width 147 height 11
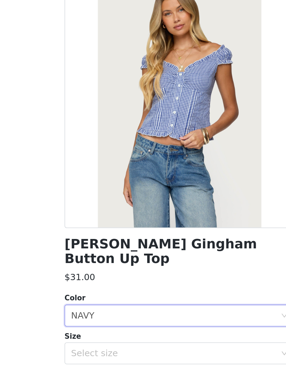
click at [80, 268] on div "Select size" at bounding box center [139, 271] width 131 height 7
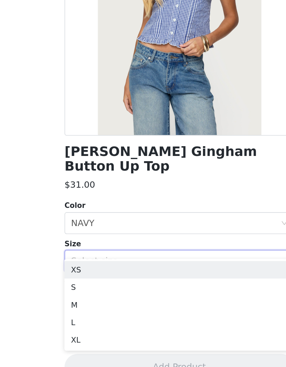
click at [70, 283] on li "S" at bounding box center [143, 288] width 147 height 11
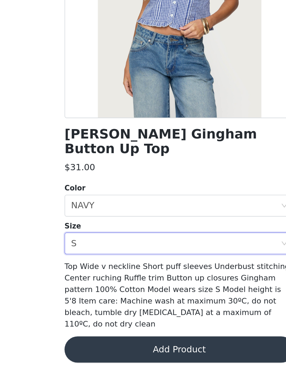
click at [115, 331] on button "Add Product" at bounding box center [143, 339] width 147 height 17
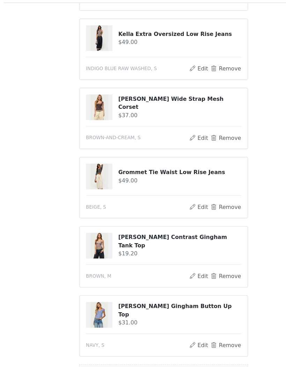
scroll to position [322, 0]
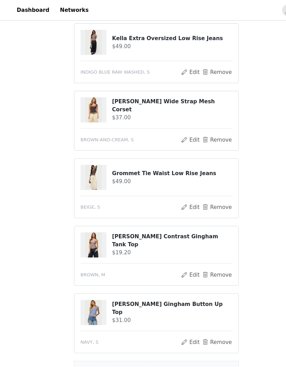
click at [204, 250] on button "Remove" at bounding box center [199, 251] width 28 height 8
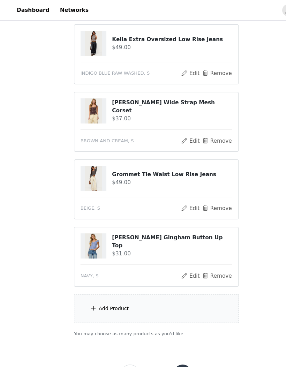
scroll to position [328, 0]
click at [169, 335] on button "button" at bounding box center [167, 342] width 17 height 17
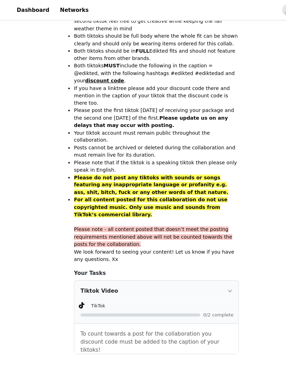
scroll to position [350, 0]
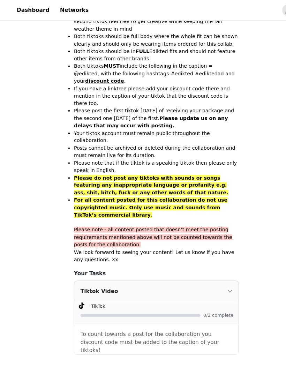
click at [211, 265] on icon "icon: right" at bounding box center [210, 267] width 4 height 4
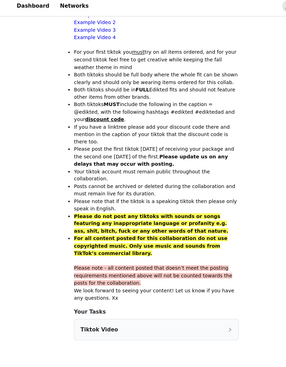
scroll to position [309, 0]
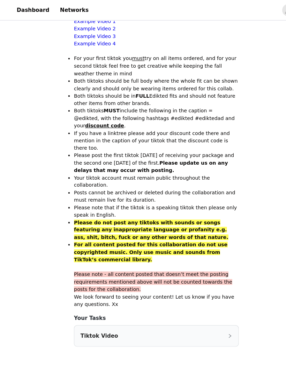
click at [169, 351] on button "button" at bounding box center [167, 359] width 17 height 17
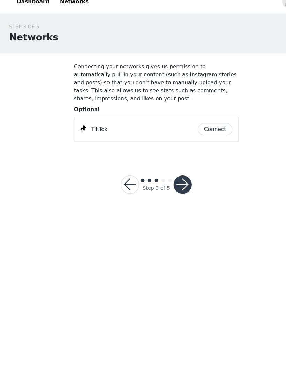
click at [168, 170] on button "button" at bounding box center [167, 176] width 17 height 17
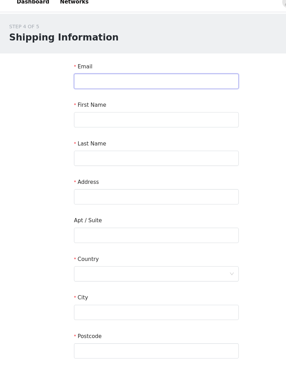
click at [195, 79] on input "text" at bounding box center [143, 82] width 151 height 14
type input "lara.casimiro.005@gmail.com"
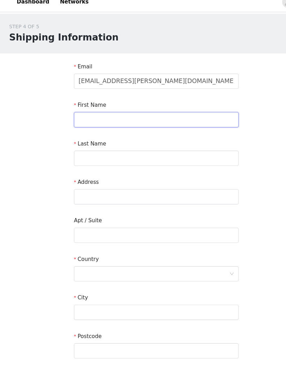
click at [177, 111] on input "text" at bounding box center [143, 117] width 151 height 14
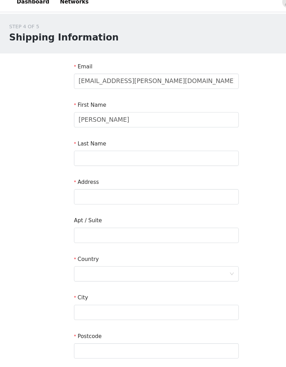
type input "Lara"
click at [159, 149] on input "text" at bounding box center [143, 153] width 151 height 14
type input "Casimiro"
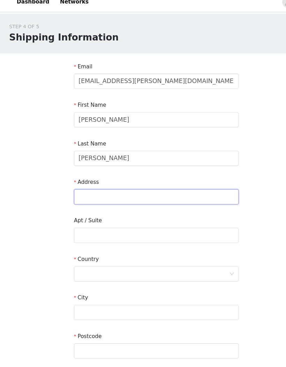
click at [156, 181] on input "text" at bounding box center [143, 188] width 151 height 14
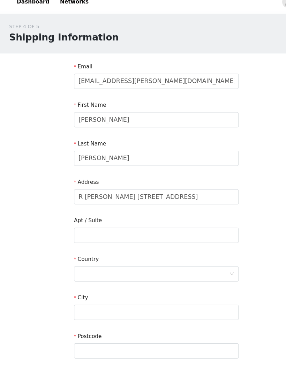
type input "R Diamantino Freitas Brás 25 3, N25 3dto"
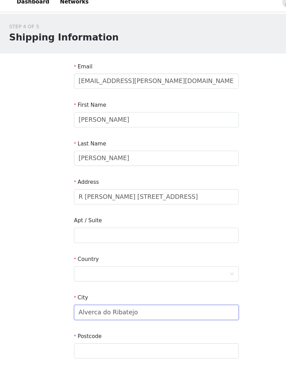
type input "Alverca do Ribatejo"
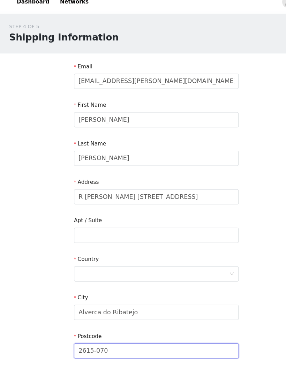
type input "2615-070"
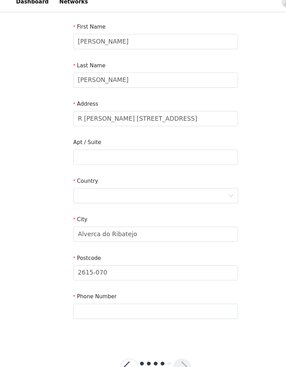
click at [172, 180] on div at bounding box center [141, 186] width 138 height 13
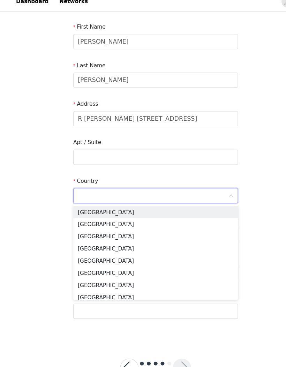
scroll to position [72, 0]
type input "Portugal"
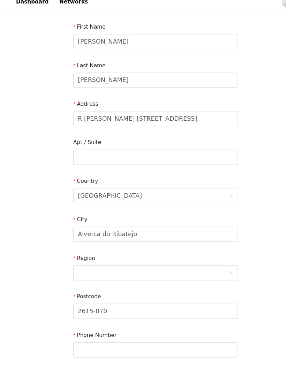
click at [184, 251] on div at bounding box center [141, 257] width 138 height 13
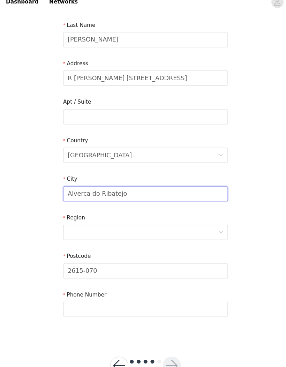
click at [153, 178] on input "Alverca do Ribatejo" at bounding box center [143, 185] width 151 height 14
click at [116, 180] on input "Alverca do Ribatejo" at bounding box center [143, 185] width 151 height 14
type input "A"
click at [157, 214] on div at bounding box center [141, 220] width 138 height 13
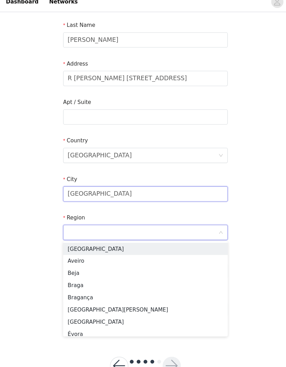
click at [163, 180] on input "Lisbon" at bounding box center [143, 185] width 151 height 14
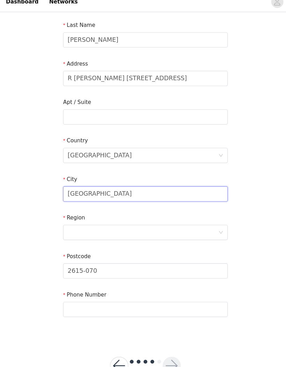
click at [68, 178] on input "Lisbon" at bounding box center [143, 185] width 151 height 14
type input "Alverca do Ribatejo"
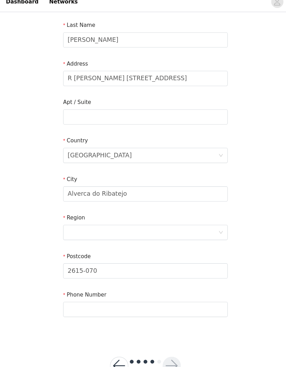
click at [180, 214] on div at bounding box center [141, 220] width 138 height 13
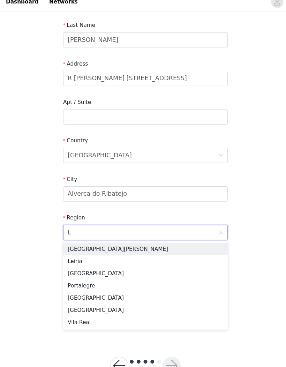
type input "Li"
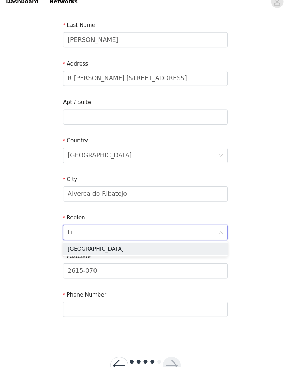
click at [169, 230] on li "Lisboa" at bounding box center [143, 235] width 151 height 11
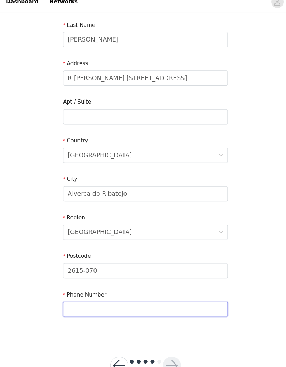
click at [180, 284] on input "text" at bounding box center [143, 291] width 151 height 14
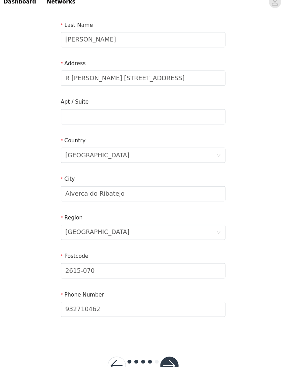
type input "932710462"
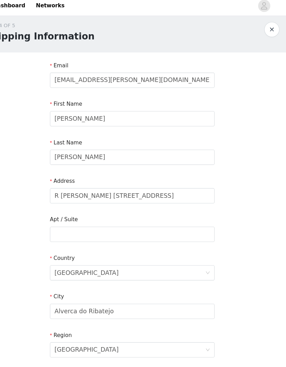
scroll to position [39, 0]
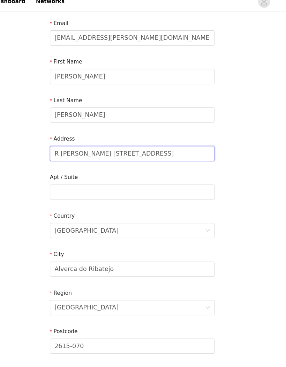
click at [126, 141] on input "R Diamantino Freitas Brás 25 3, N25 3dto" at bounding box center [143, 148] width 151 height 14
type input "R Diamantino Freitas Brás N25 3dto"
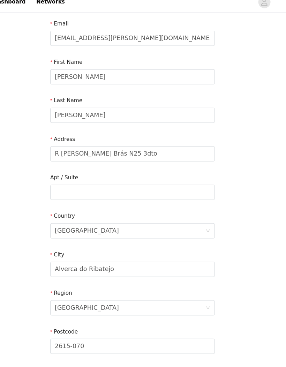
click at [235, 165] on div "STEP 4 OF 5 Shipping Information Email lara.casimiro.005@gmail.com First Name L…" at bounding box center [143, 184] width 286 height 406
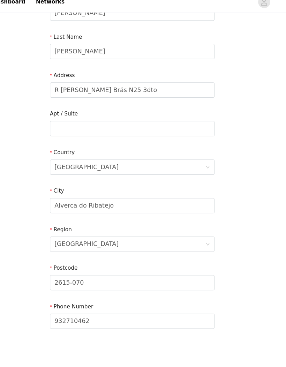
scroll to position [109, 0]
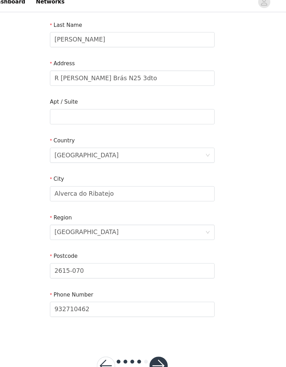
click at [159, 335] on button "button" at bounding box center [167, 342] width 17 height 17
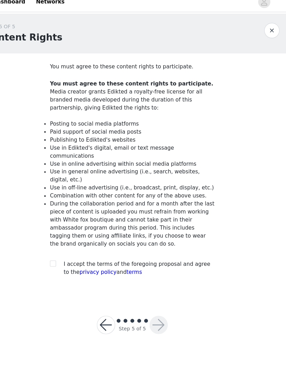
click at [68, 246] on label at bounding box center [71, 249] width 6 height 7
click at [68, 246] on input "checkbox" at bounding box center [70, 248] width 5 height 5
checkbox input "true"
click at [159, 297] on button "button" at bounding box center [167, 305] width 17 height 17
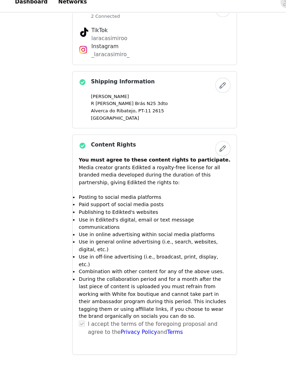
scroll to position [600, 0]
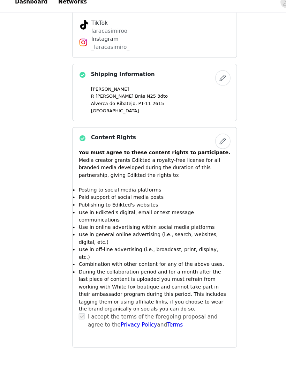
click at [156, 348] on button "Submit Proposal" at bounding box center [143, 356] width 74 height 17
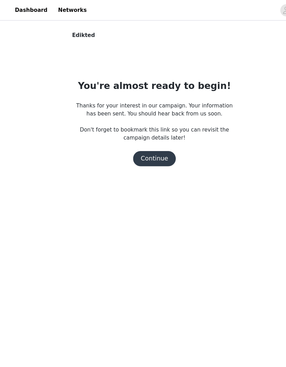
click at [148, 147] on button "Continue" at bounding box center [143, 145] width 39 height 14
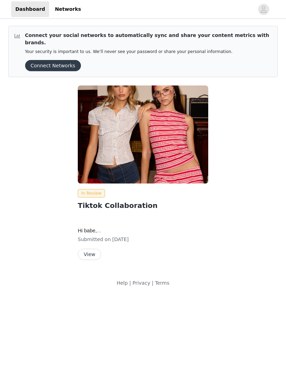
click at [87, 250] on button "View" at bounding box center [89, 254] width 23 height 11
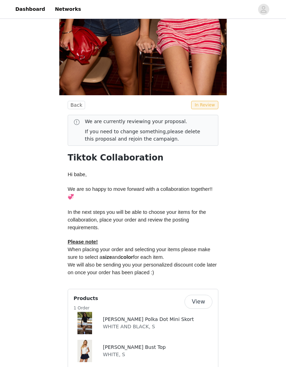
scroll to position [177, 0]
